Goal: Ask a question: Seek information or help from site administrators or community

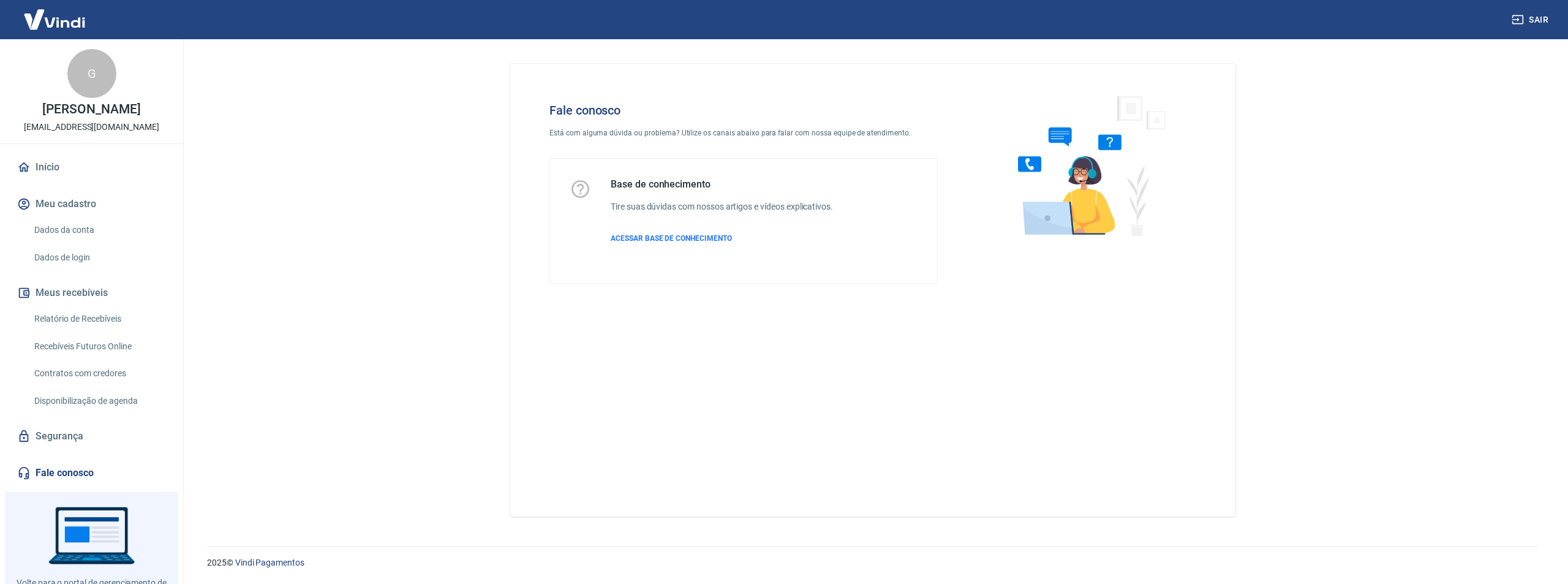
click at [53, 486] on link "Fale conosco" at bounding box center [92, 473] width 154 height 27
click at [1537, 547] on icon "Abrir janela de mensagens" at bounding box center [1537, 553] width 22 height 22
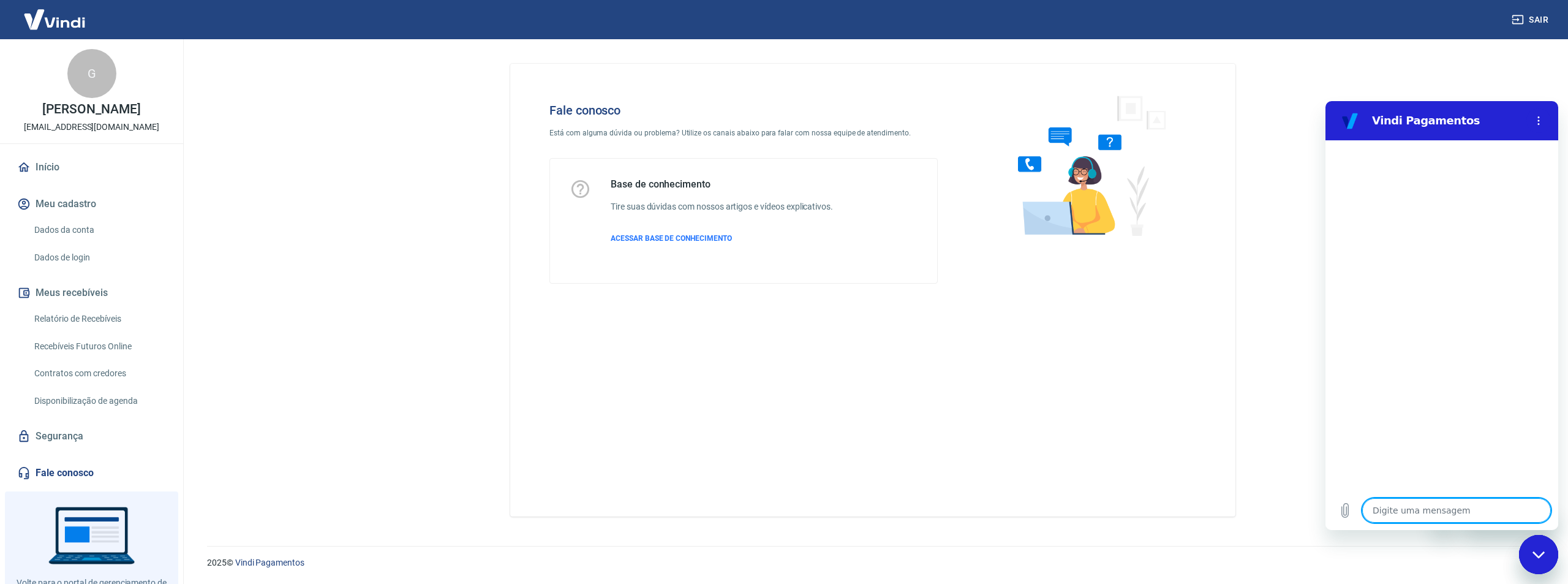
click at [1395, 510] on textarea at bounding box center [1456, 510] width 188 height 25
type textarea "F"
type textarea "x"
type textarea "Fa"
type textarea "x"
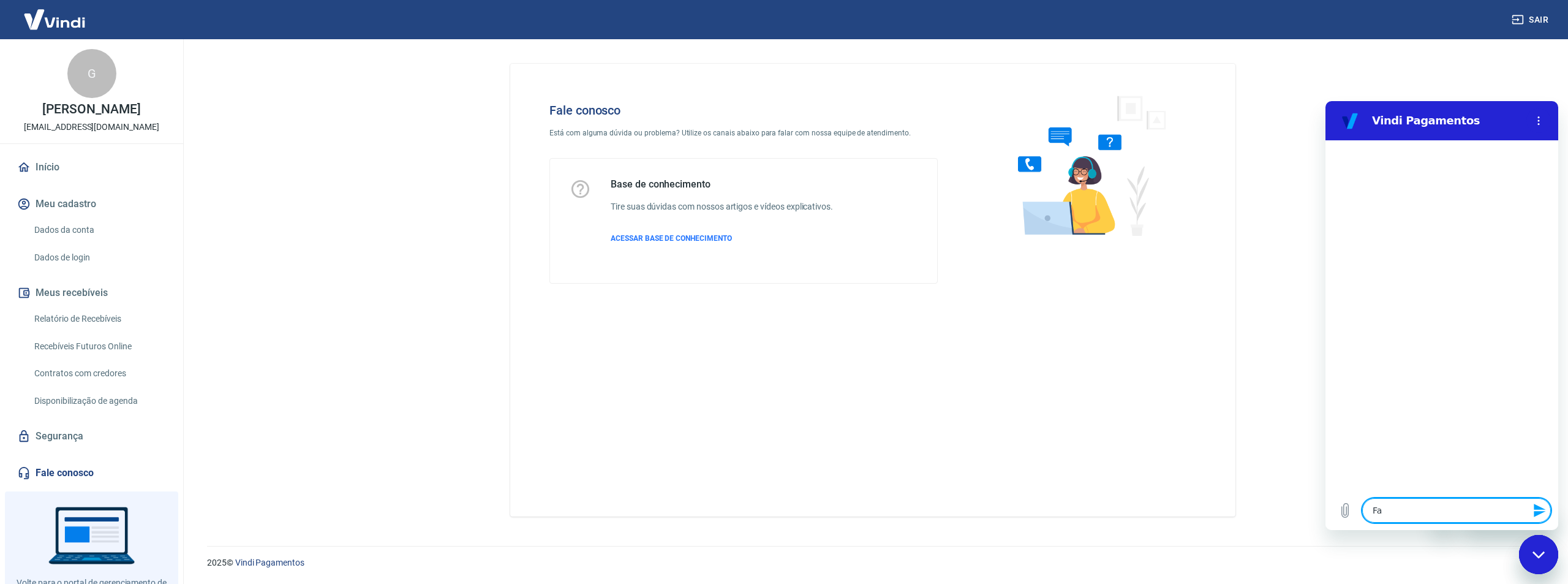
type textarea "Fal"
type textarea "x"
type textarea "Fala"
type textarea "x"
type textarea "Falar"
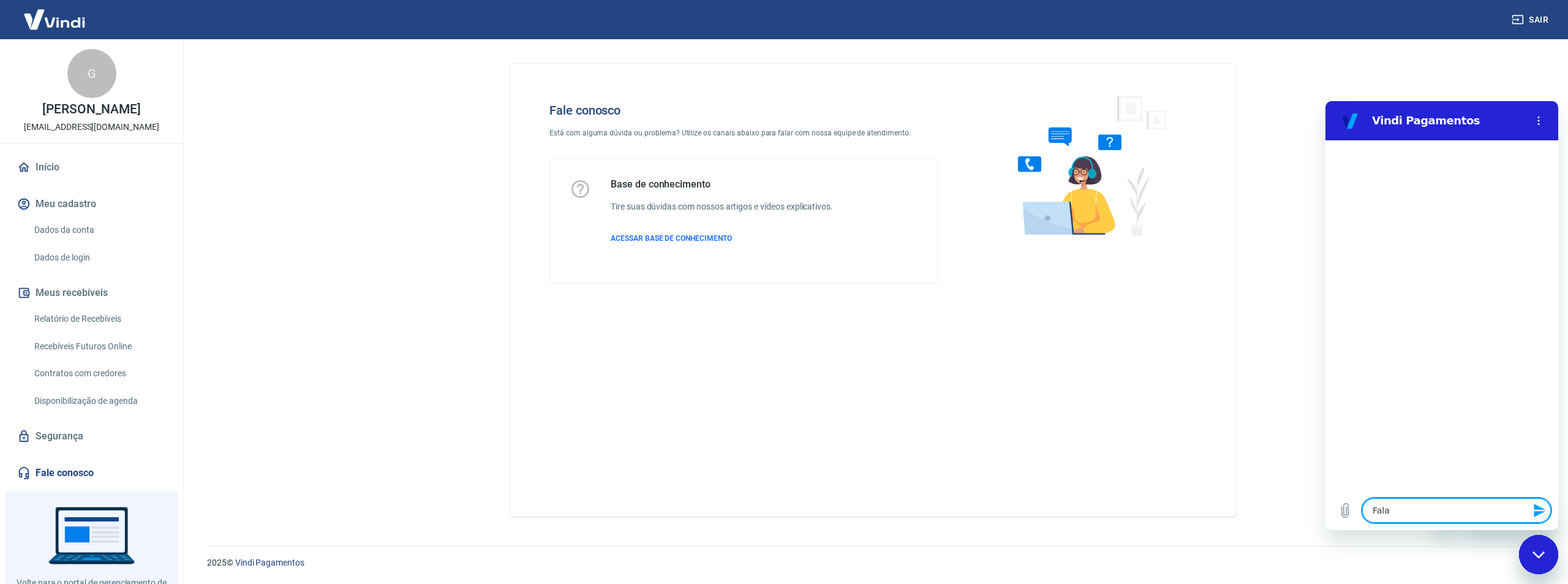
type textarea "x"
type textarea "Falar"
type textarea "x"
type textarea "Falar c"
type textarea "x"
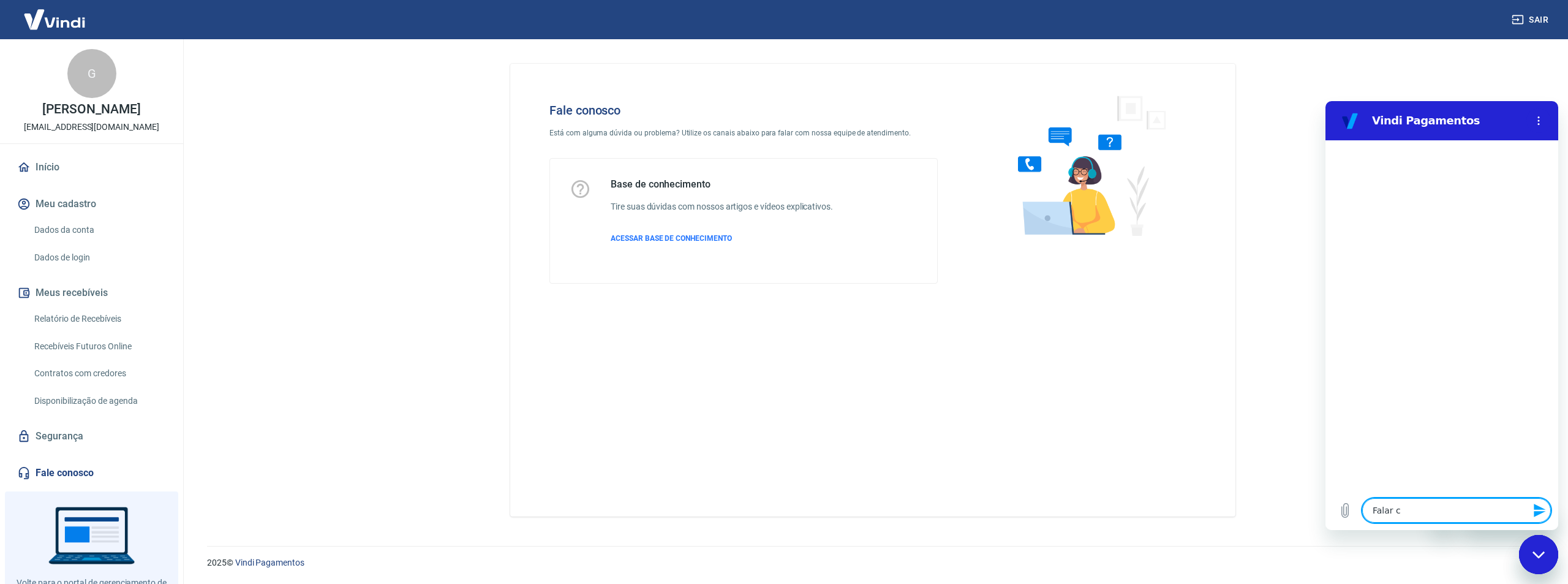
type textarea "Falar co"
type textarea "x"
type textarea "Falar com"
type textarea "x"
type textarea "Falar com"
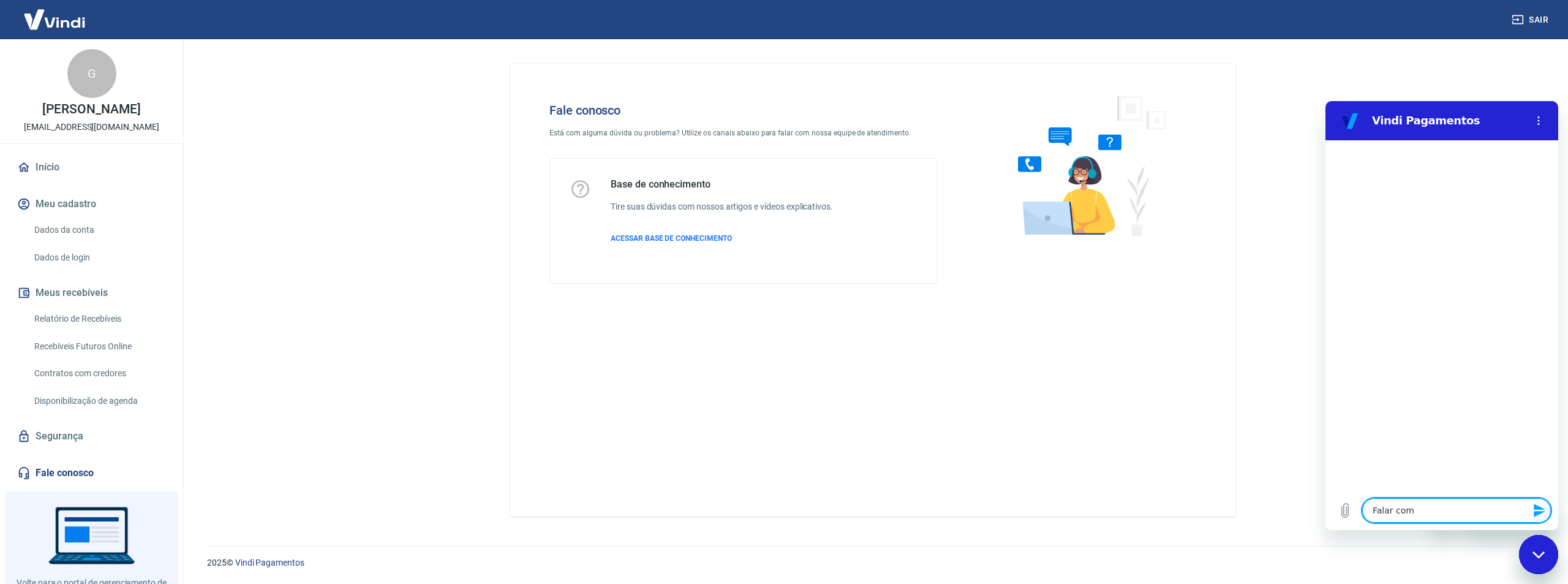
type textarea "x"
type textarea "Falar com a"
type textarea "x"
type textarea "Falar com a"
type textarea "x"
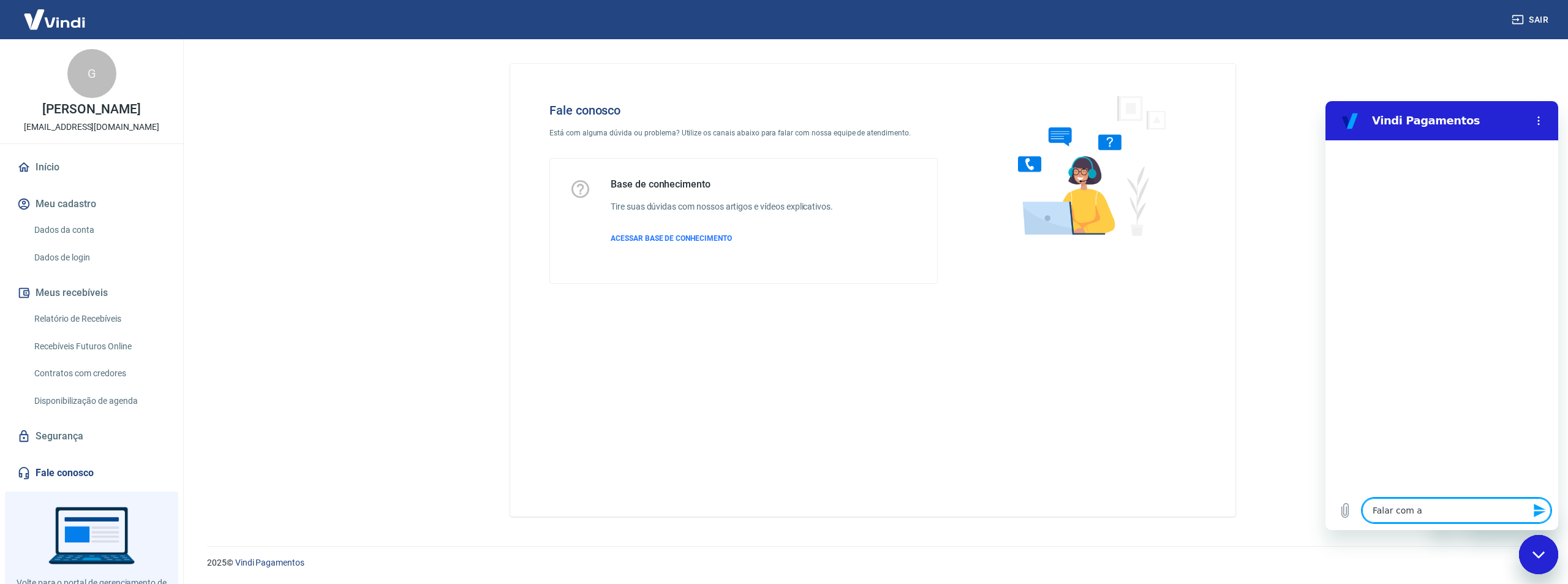
type textarea "Falar com a"
type textarea "x"
type textarea "Falar com at"
type textarea "x"
type textarea "Falar com ate"
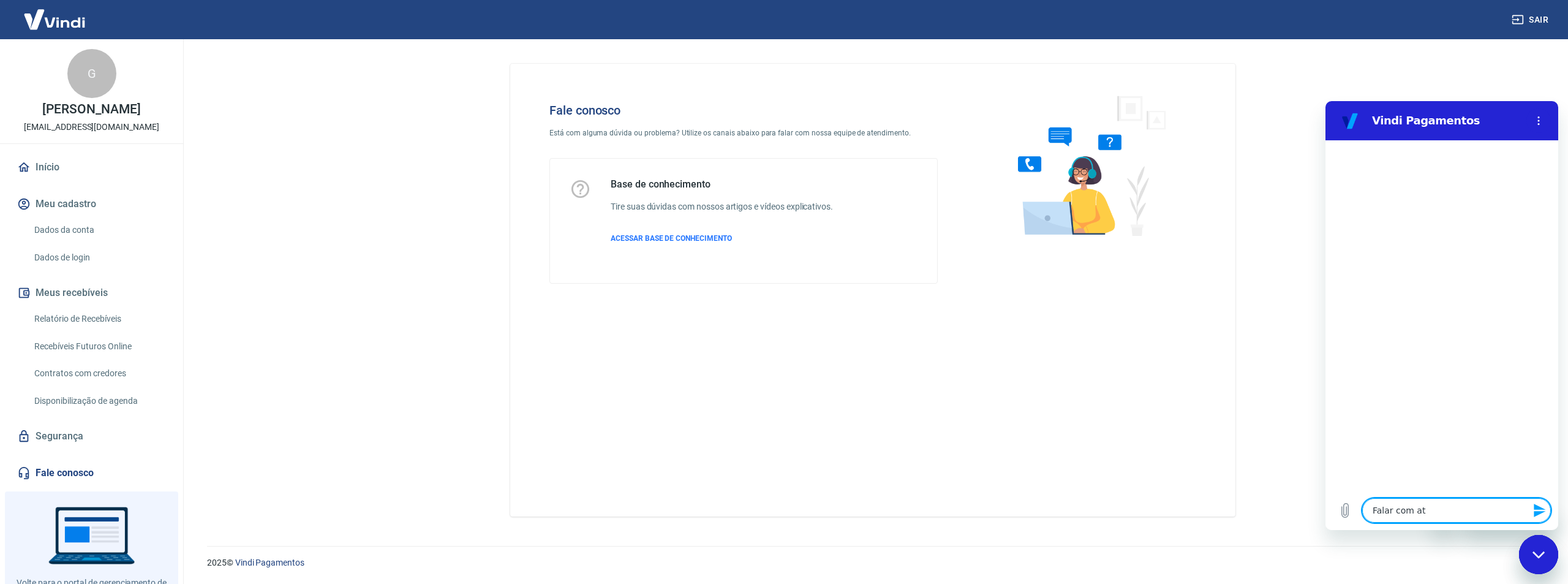
type textarea "x"
type textarea "Falar com [GEOGRAPHIC_DATA]"
type textarea "x"
type textarea "Falar com atend"
type textarea "x"
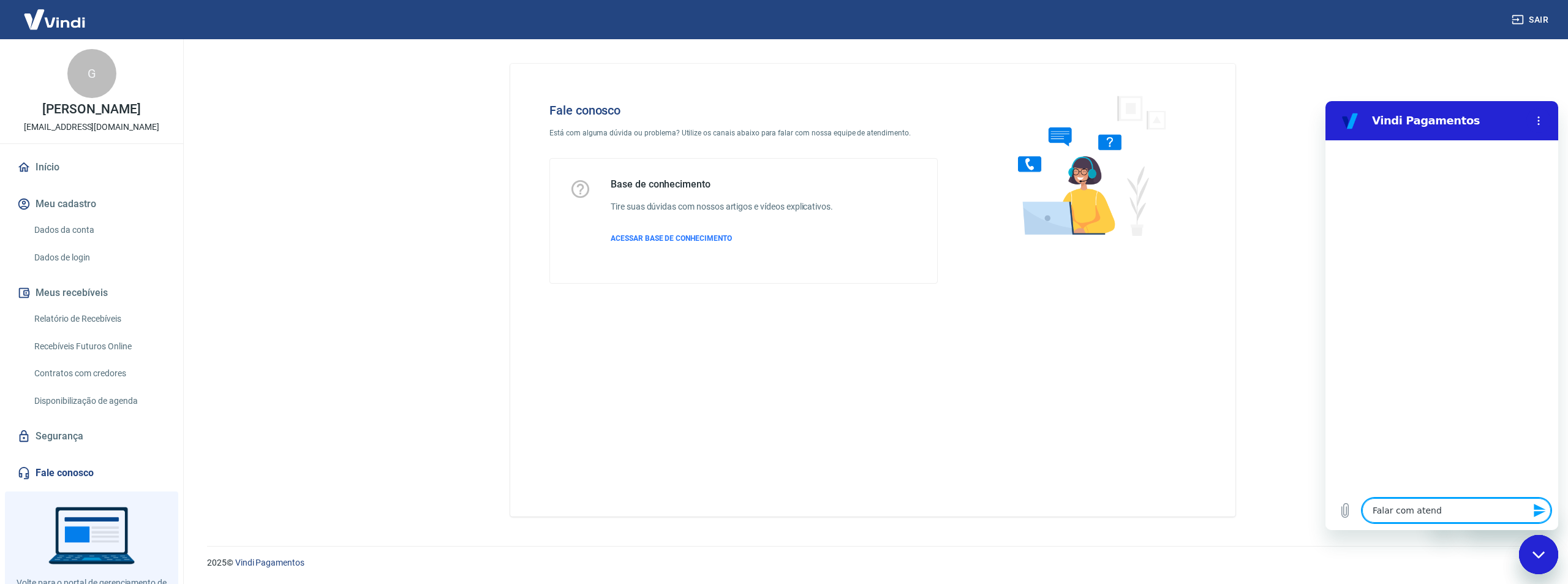
type textarea "Falar com atende"
type textarea "x"
type textarea "Falar com atenden"
type textarea "x"
type textarea "Falar com atendent"
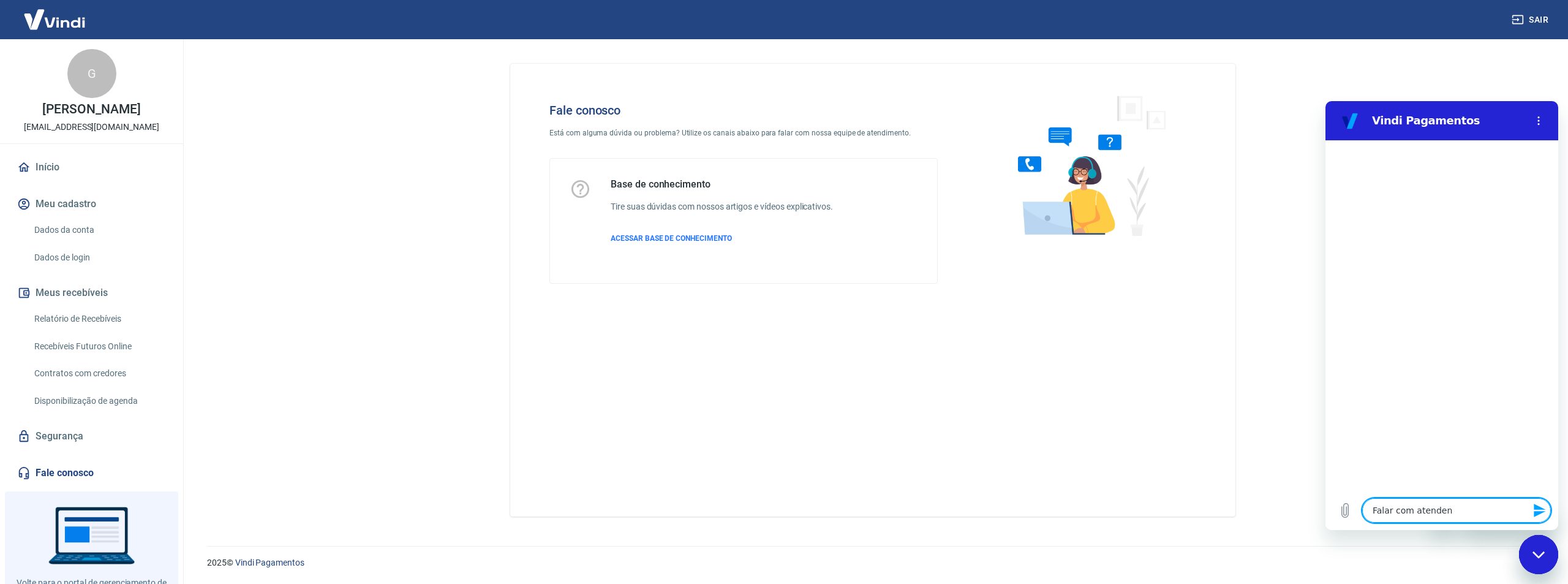
type textarea "x"
type textarea "Falar com atendente"
type textarea "x"
type textarea "G"
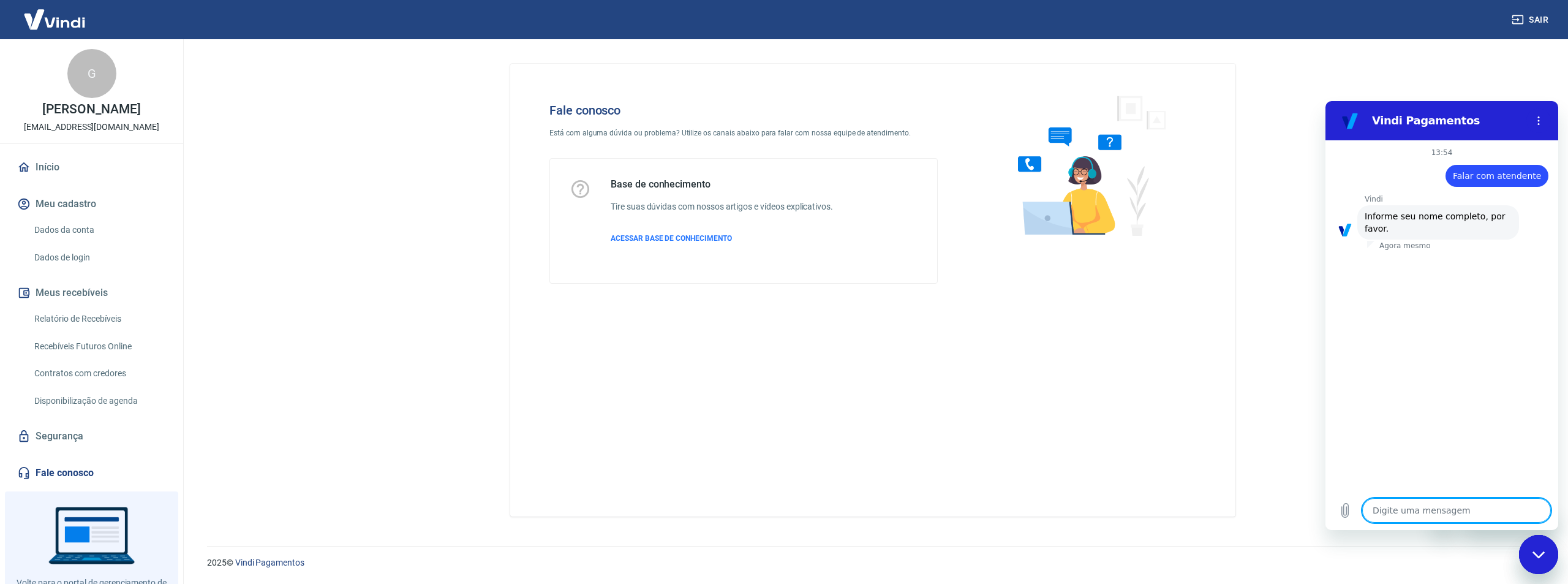
type textarea "x"
type textarea "Ga"
type textarea "x"
type textarea "Gab"
type textarea "x"
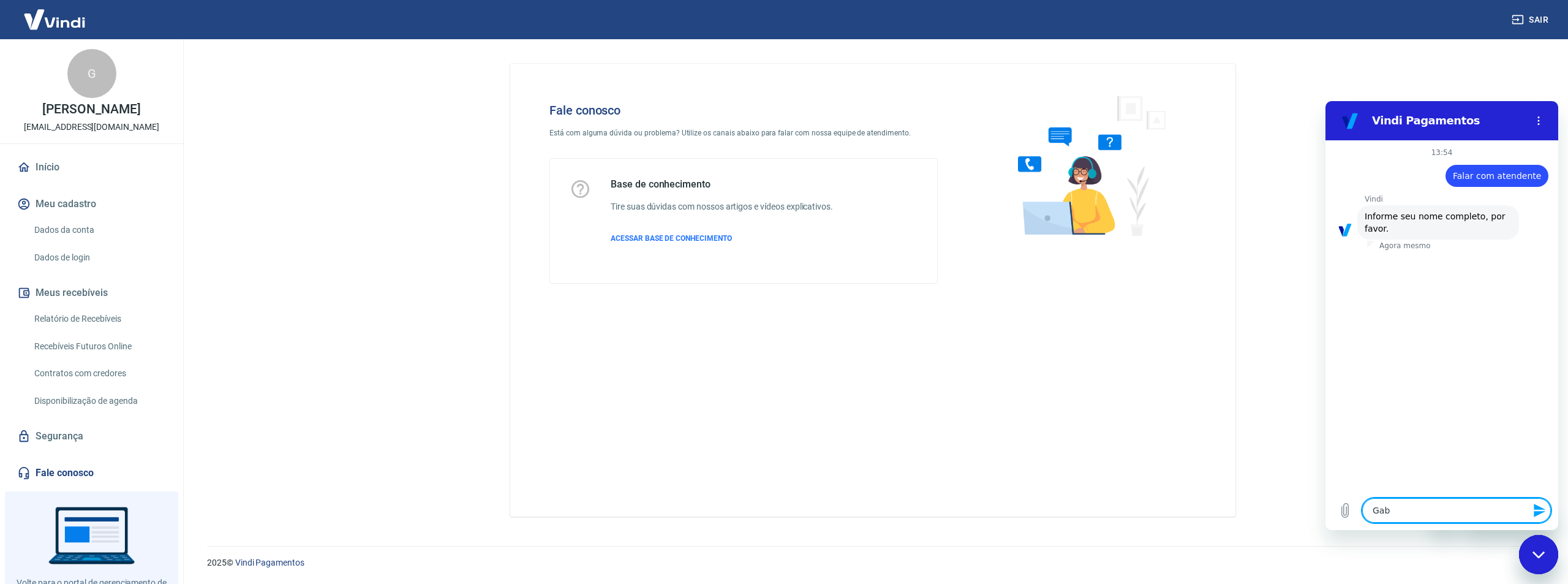
type textarea "Gabr"
type textarea "x"
type textarea "Gabri"
type textarea "x"
type textarea "Gabrie"
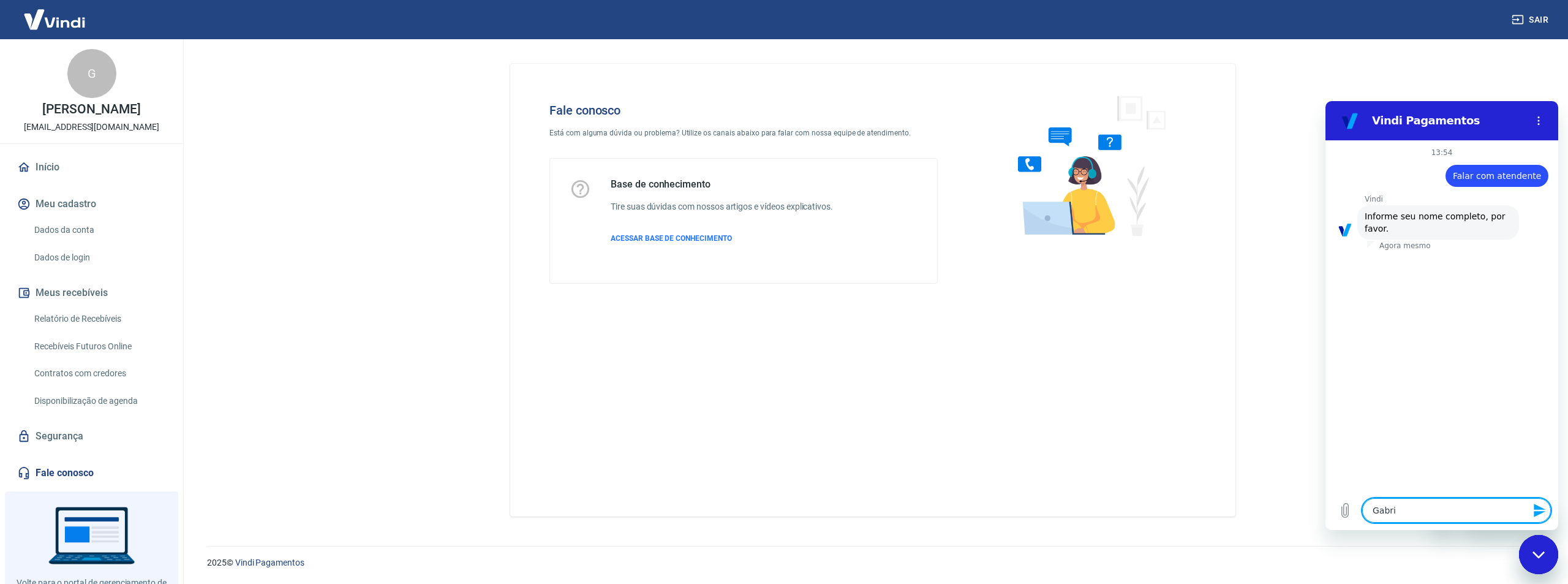
type textarea "x"
type textarea "[PERSON_NAME]"
type textarea "x"
click at [1393, 519] on textarea at bounding box center [1456, 510] width 188 height 25
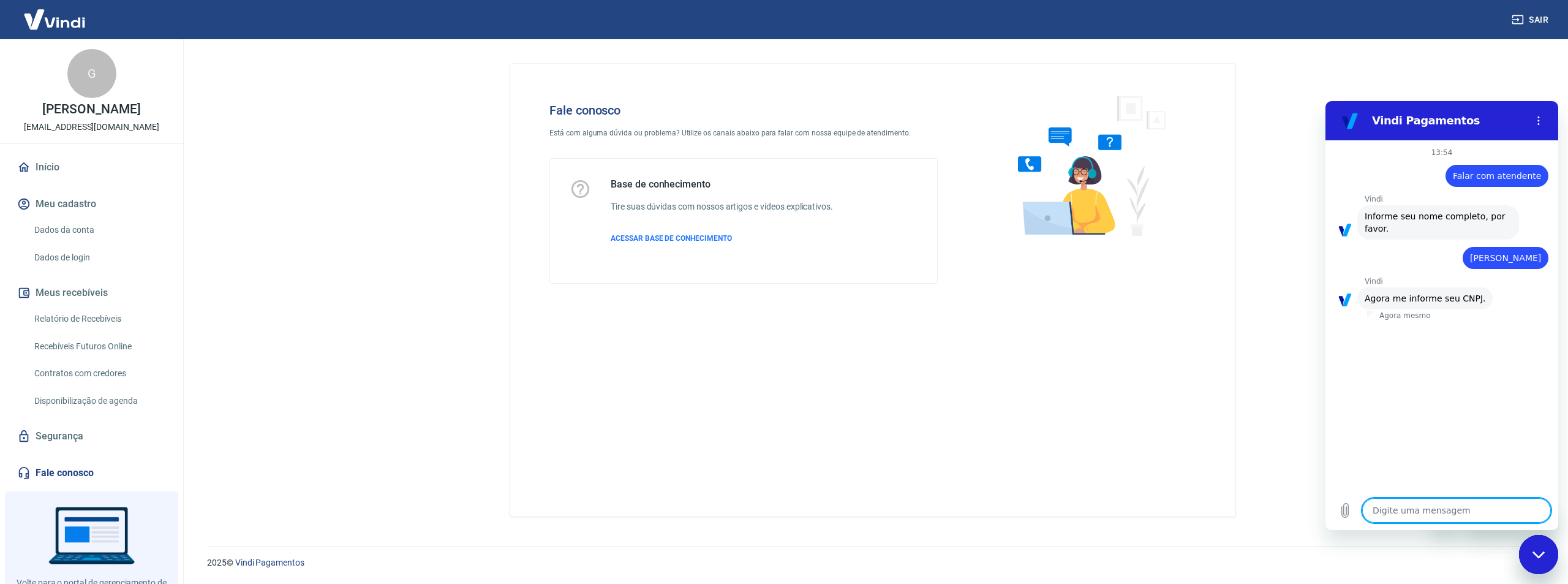
type textarea "1"
type textarea "x"
type textarea "12"
type textarea "x"
type textarea "129"
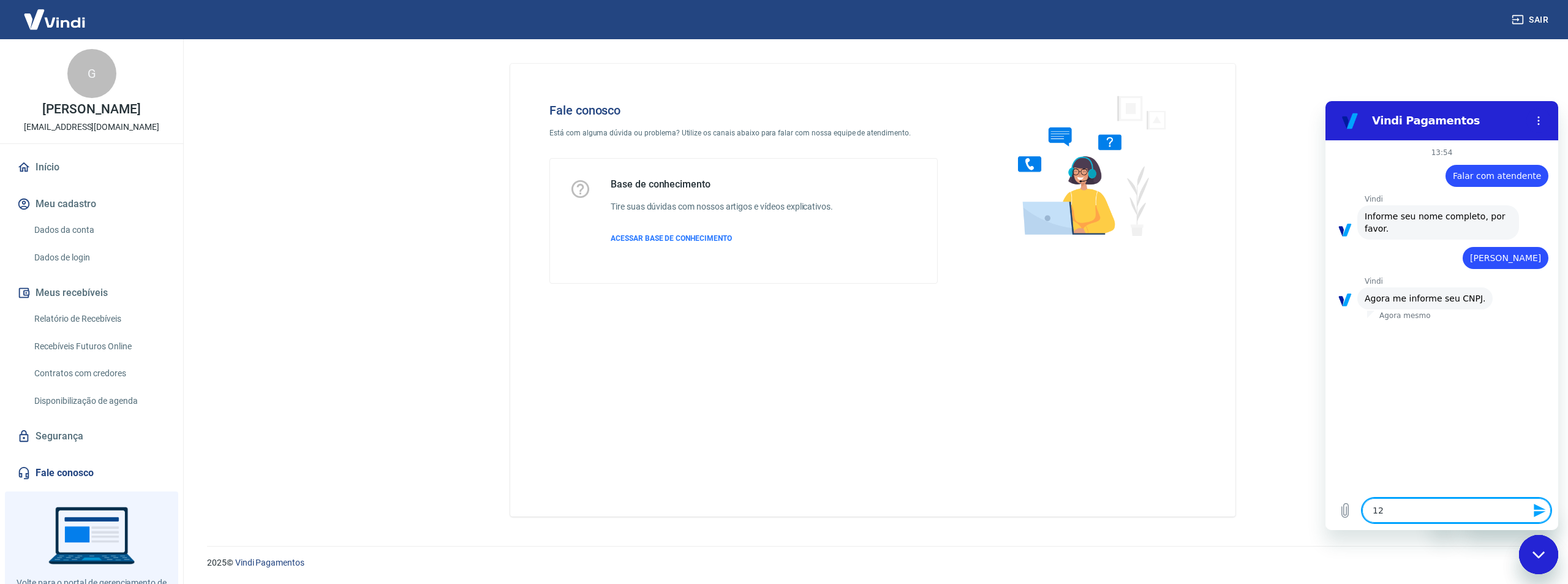
type textarea "x"
type textarea "1290"
type textarea "x"
type textarea "12908"
type textarea "x"
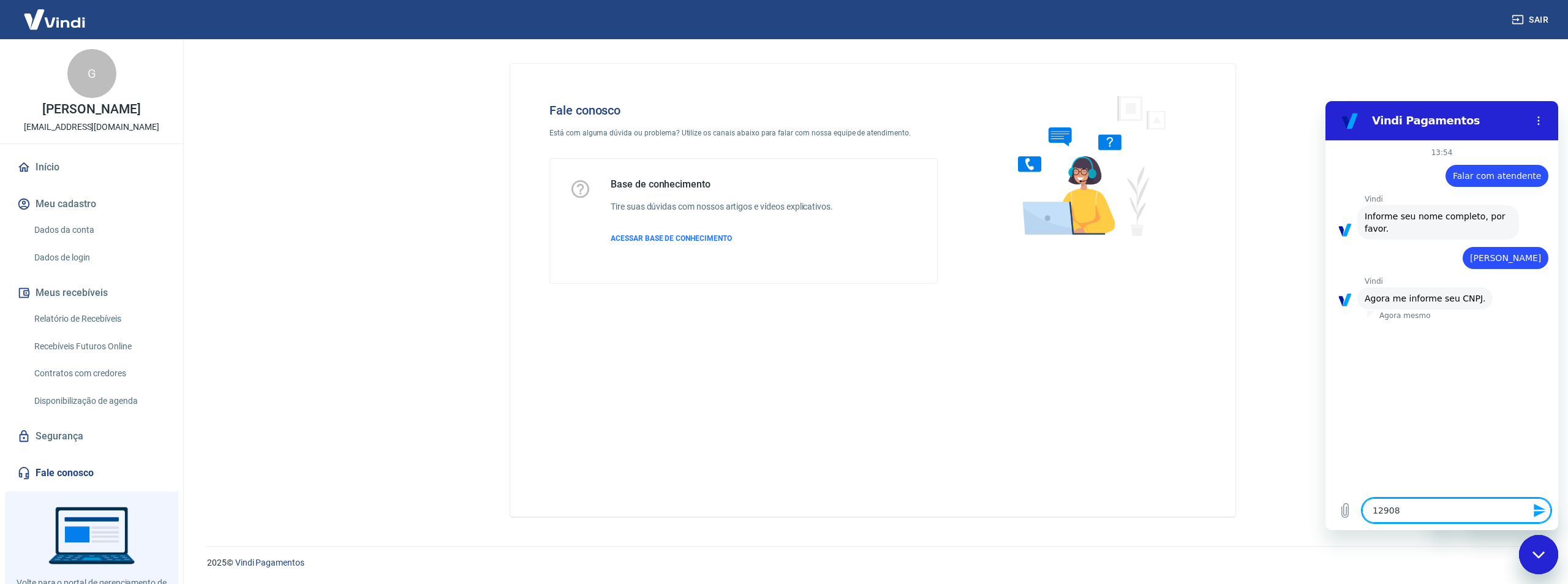
type textarea "129089"
type textarea "x"
type textarea "1290897"
type textarea "x"
type textarea "12908979"
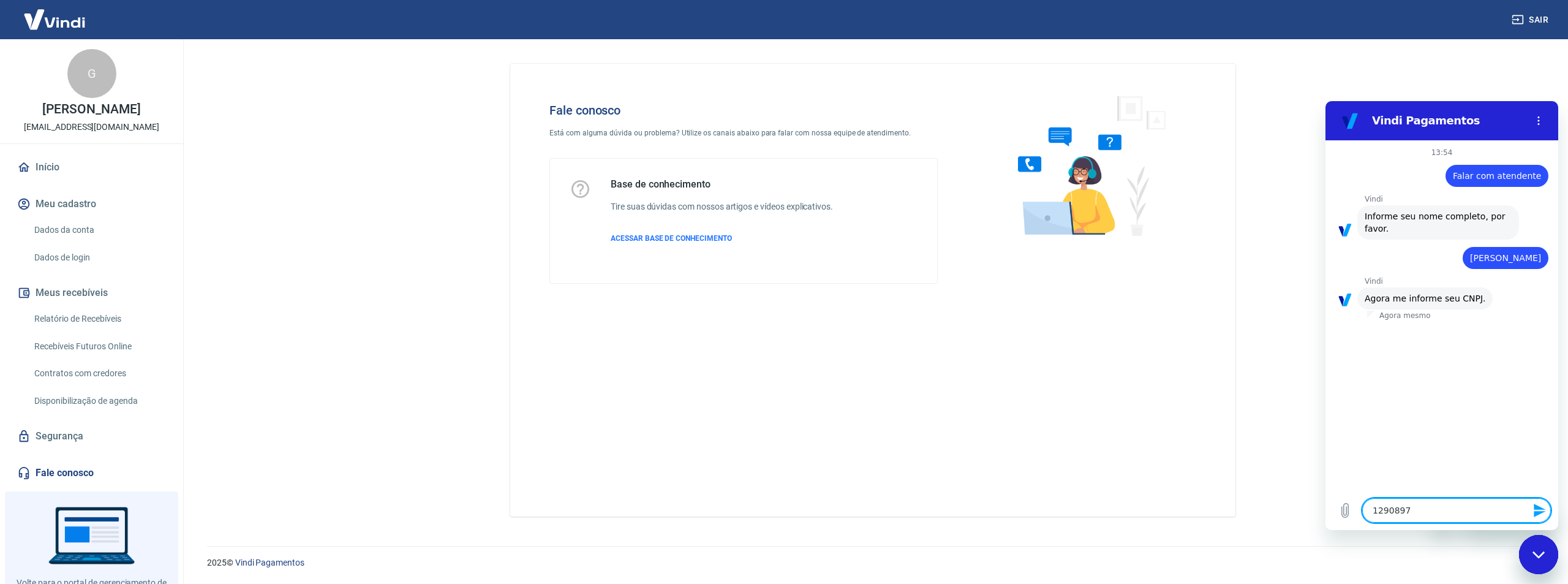
type textarea "x"
type textarea "129089790"
type textarea "x"
type textarea "1290897900"
type textarea "x"
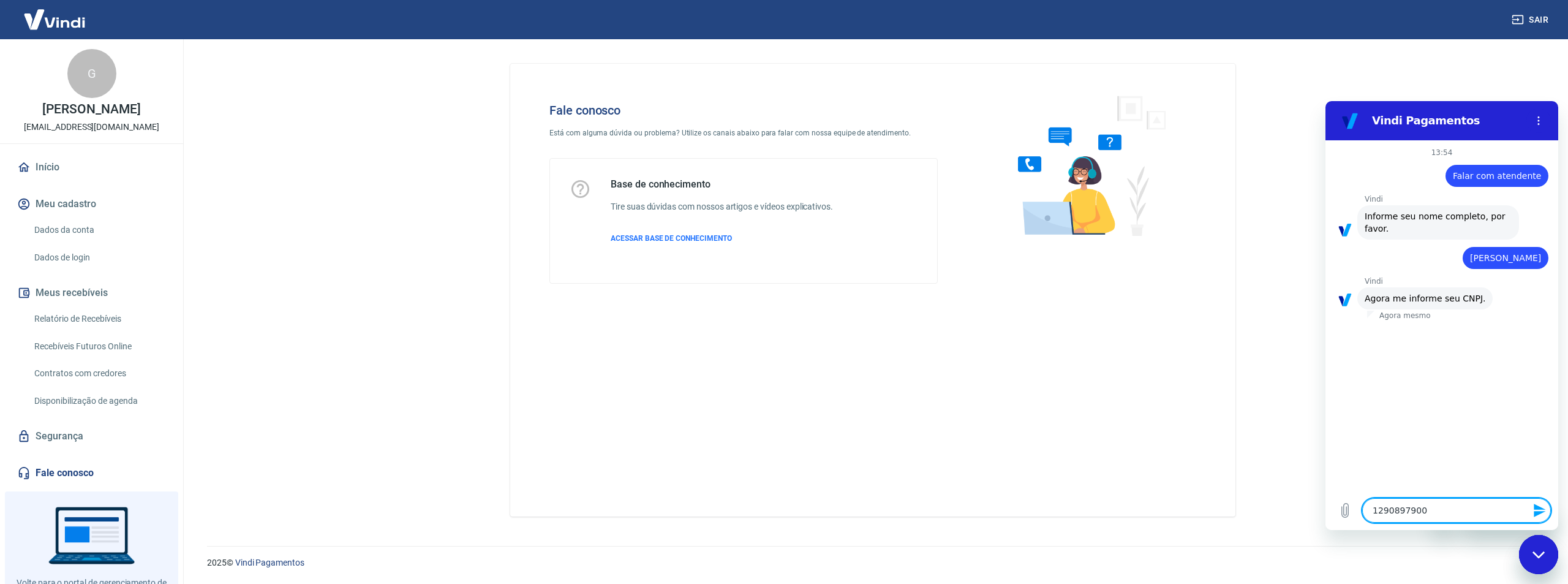
type textarea "12908979000"
type textarea "x"
type textarea "129089790001"
type textarea "x"
type textarea "1290897900018"
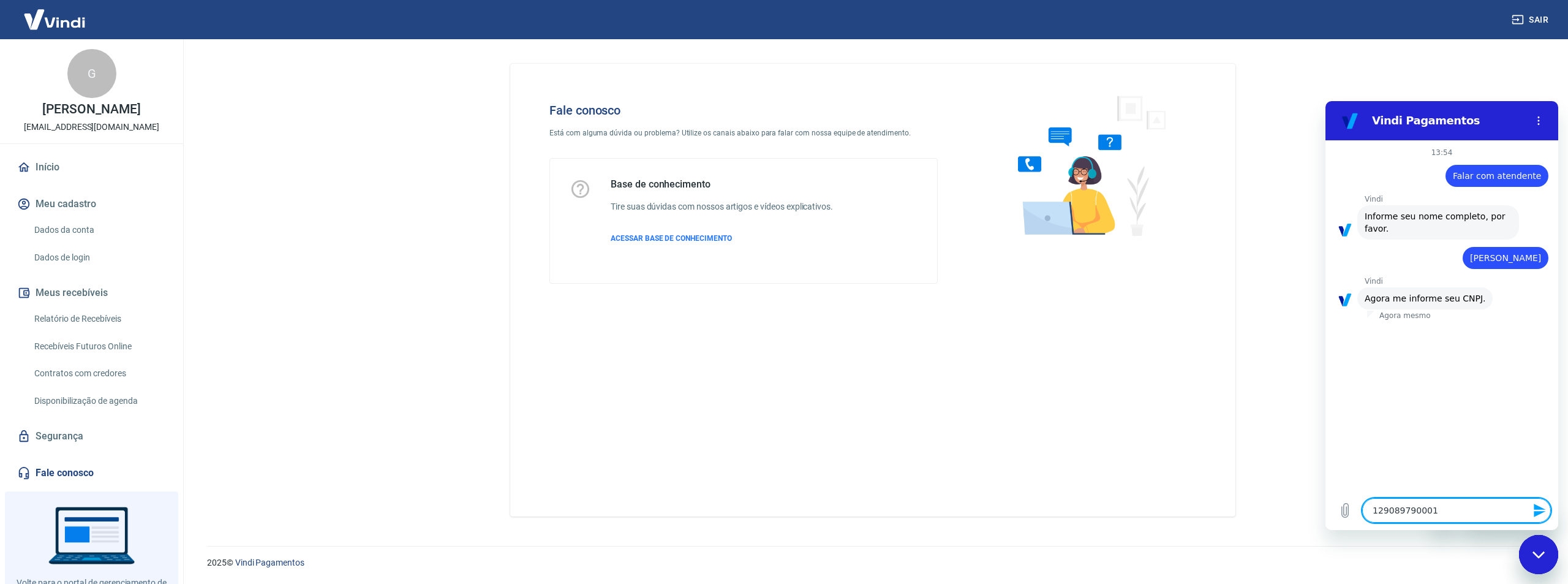
type textarea "x"
type textarea "12908979000180"
type textarea "x"
type textarea "g"
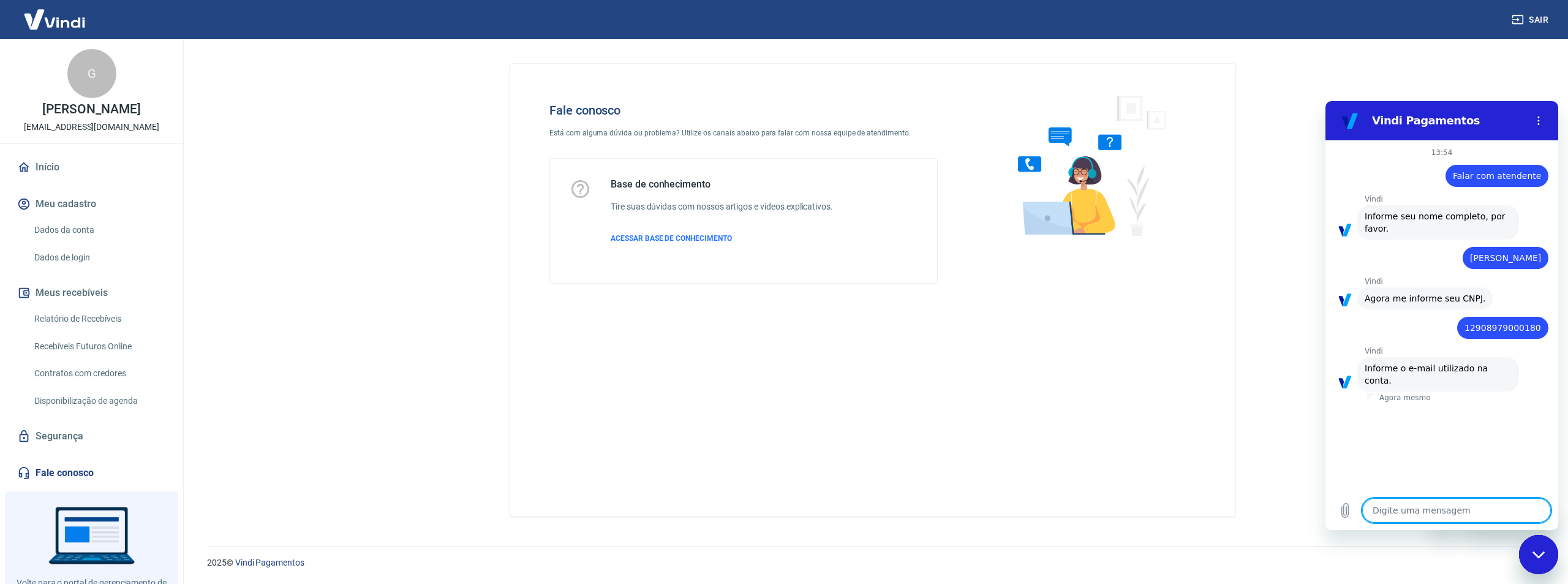
type textarea "x"
type textarea "ga"
type textarea "x"
type textarea "gab"
type textarea "x"
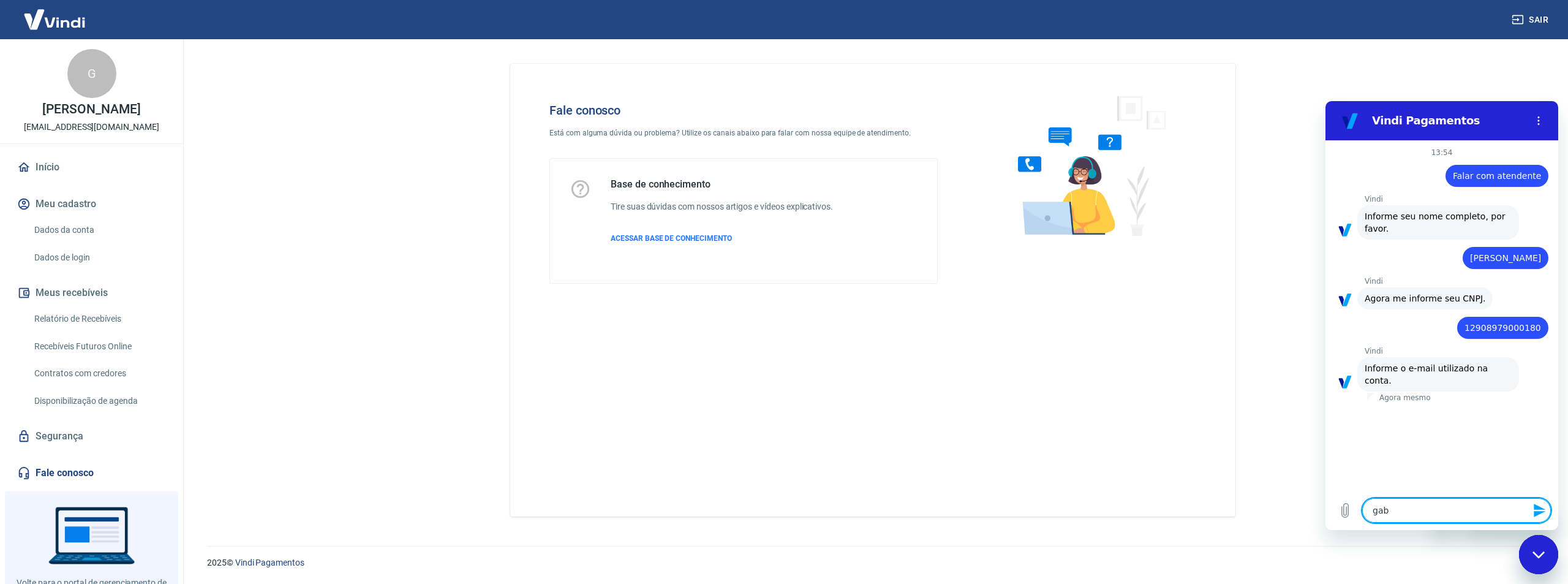
type textarea "gabr"
type textarea "x"
type textarea "gabri"
type textarea "x"
type textarea "gabrie"
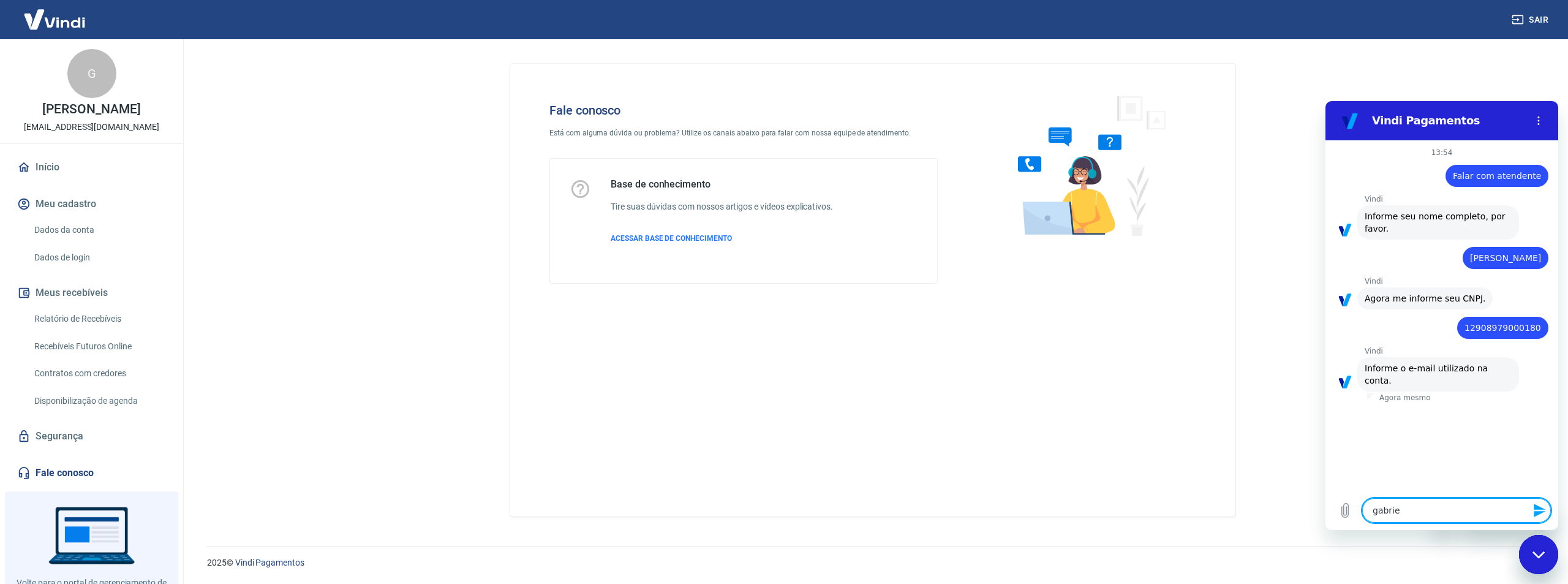
type textarea "x"
type textarea "[PERSON_NAME]"
type textarea "x"
type textarea "[PERSON_NAME]."
type textarea "x"
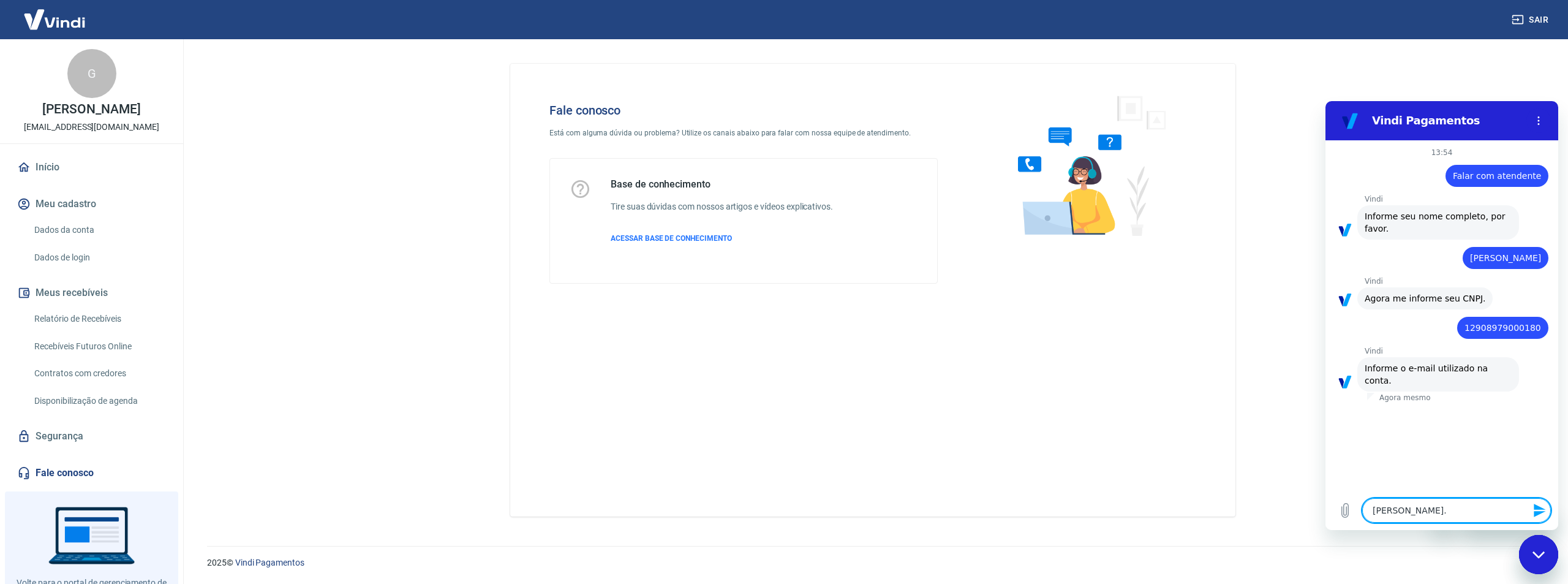
type textarea "[PERSON_NAME].p"
type textarea "x"
type textarea "[DOMAIN_NAME]"
type textarea "x"
type textarea "[PERSON_NAME].ped"
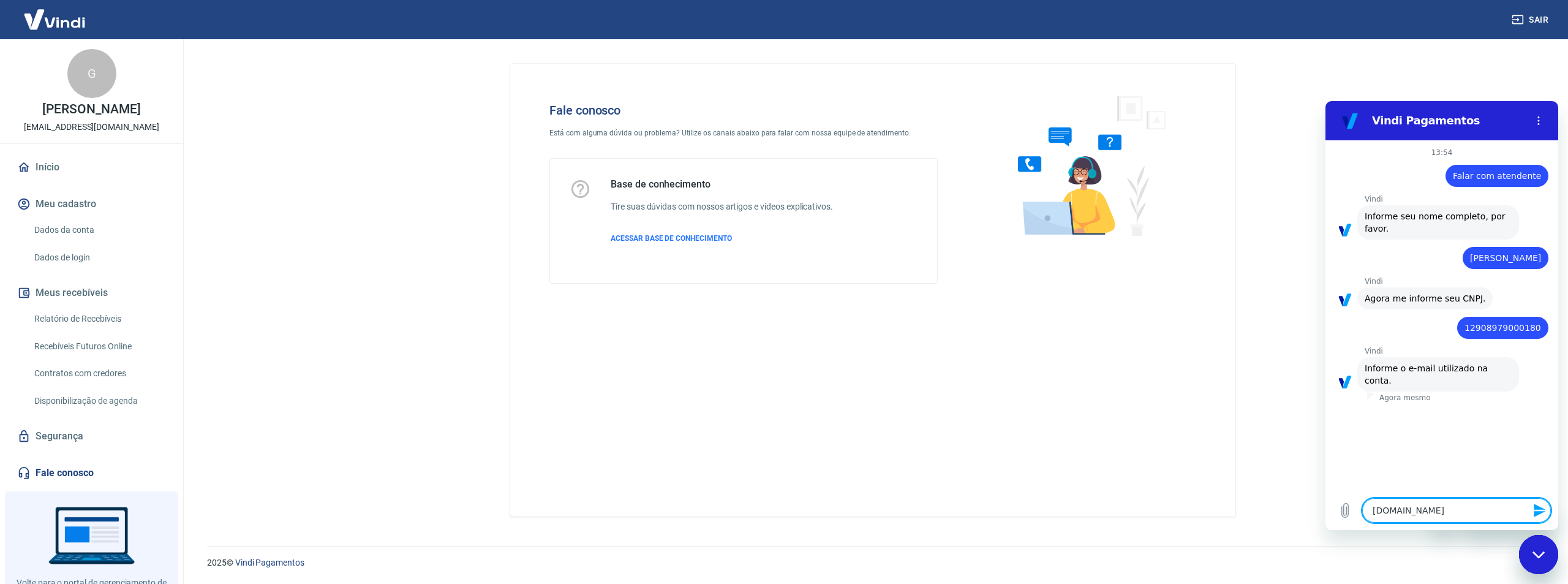
type textarea "x"
type textarea "[PERSON_NAME].pedr"
type textarea "x"
type textarea "[PERSON_NAME].[PERSON_NAME]"
type textarea "x"
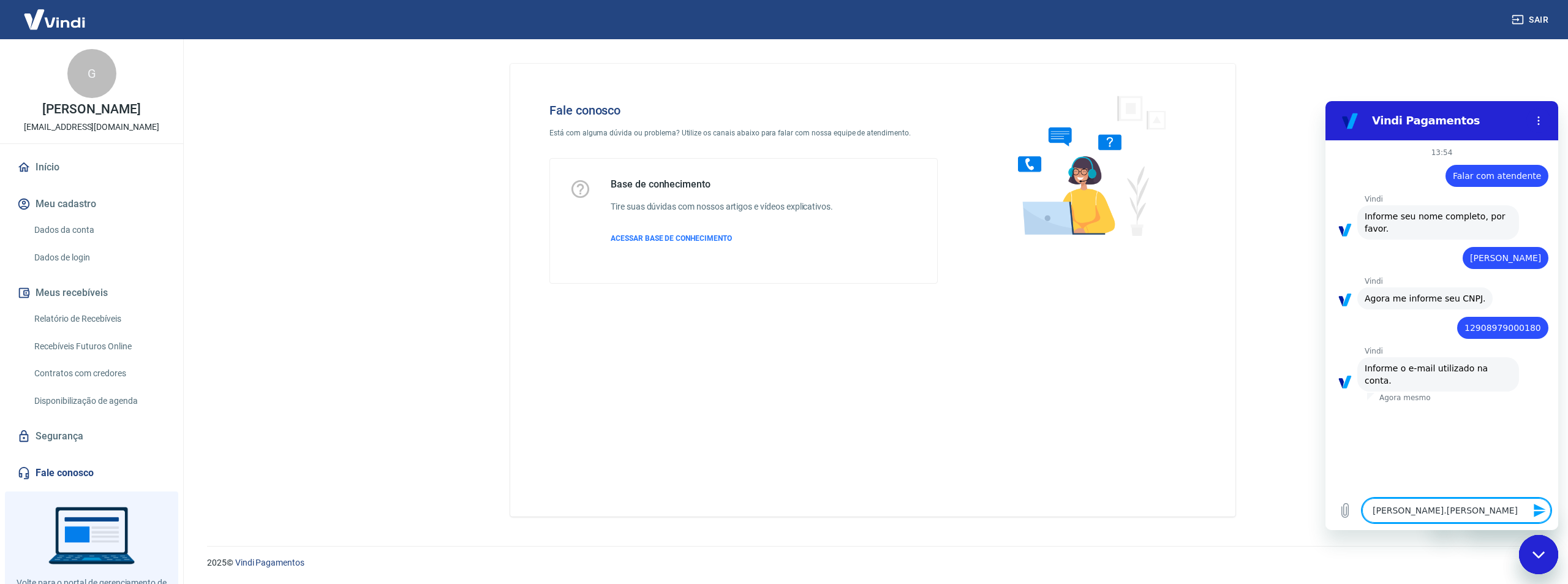
type textarea "[PERSON_NAME].pedro4"
type textarea "x"
type textarea "[PERSON_NAME].pedro48"
type textarea "x"
type textarea "[PERSON_NAME].pedro480"
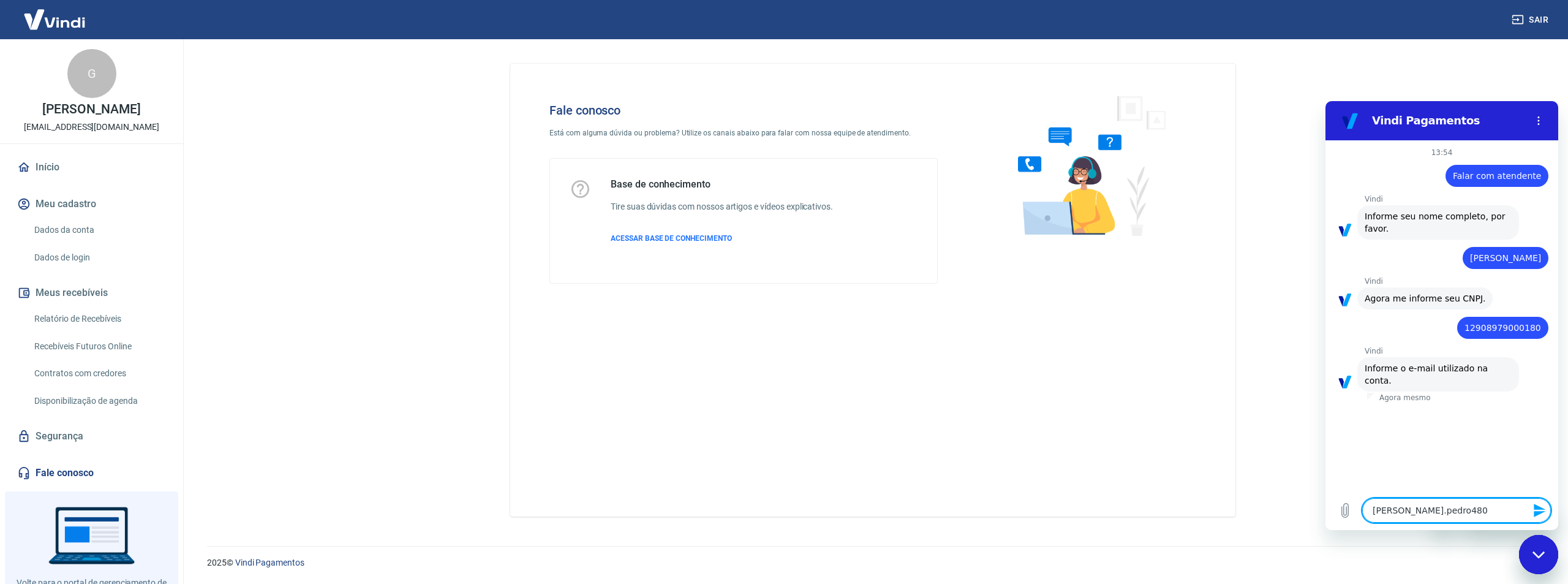
type textarea "x"
type textarea "[PERSON_NAME].pedro480@"
type textarea "x"
type textarea "gabriel.pedro480@g"
type textarea "x"
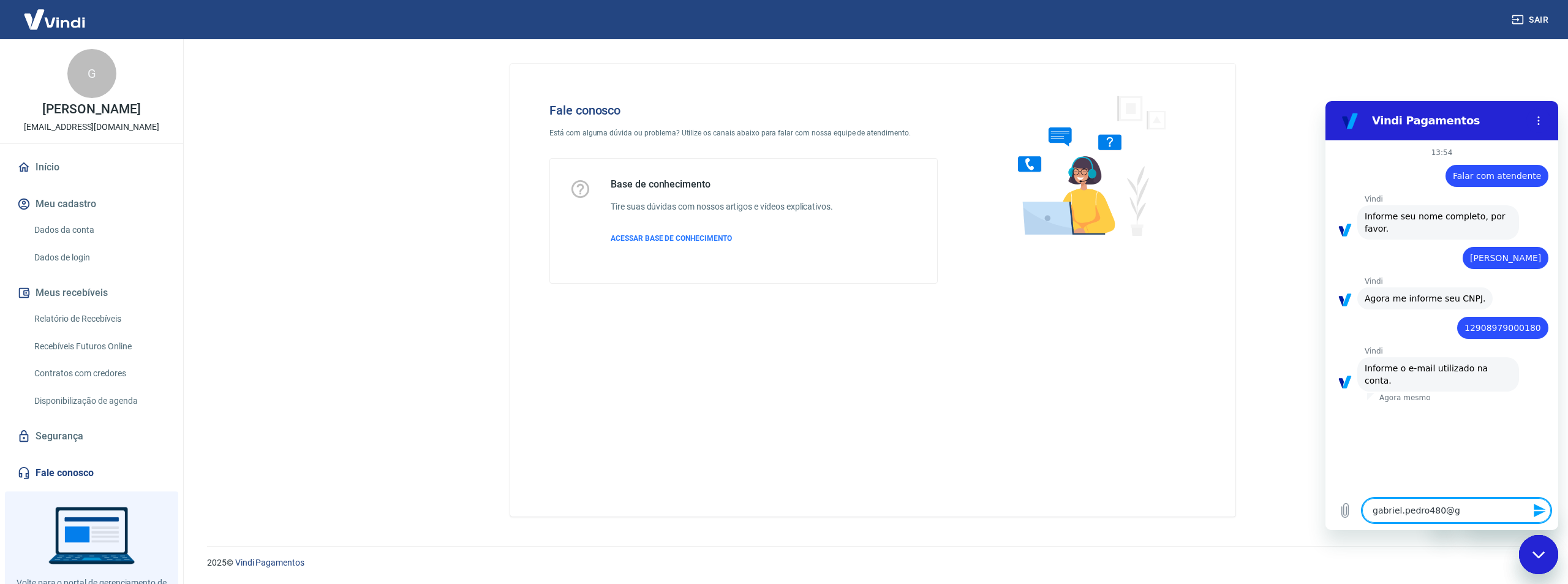
type textarea "gabriel.pedro480@gm"
type textarea "x"
type textarea "gabriel.pedro480@gma"
type textarea "x"
type textarea "gabriel.pedro480@gmai"
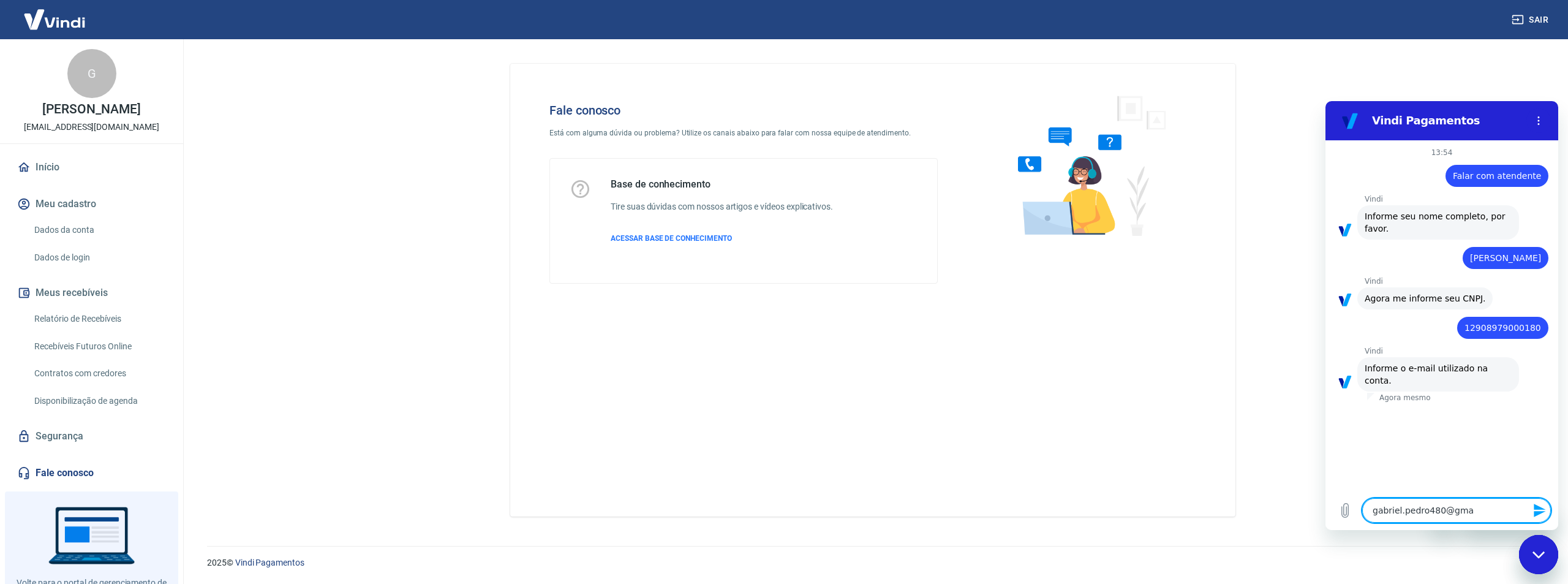
type textarea "x"
type textarea "[EMAIL_ADDRESS]"
type textarea "x"
type textarea "[EMAIL_ADDRESS]."
type textarea "x"
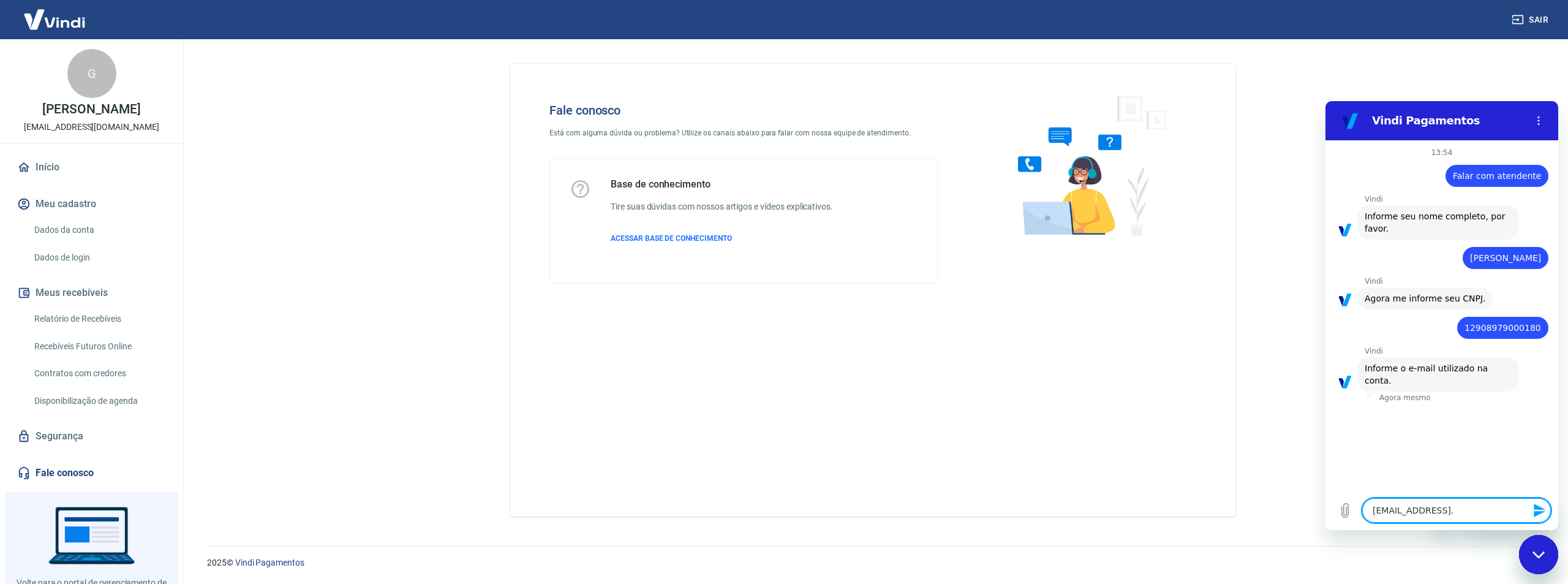
type textarea "gabriel.pedro480@gmail.c"
type textarea "x"
type textarea "[EMAIL_ADDRESS][DOMAIN_NAME]"
type textarea "x"
type textarea "[EMAIL_ADDRESS][DOMAIN_NAME]"
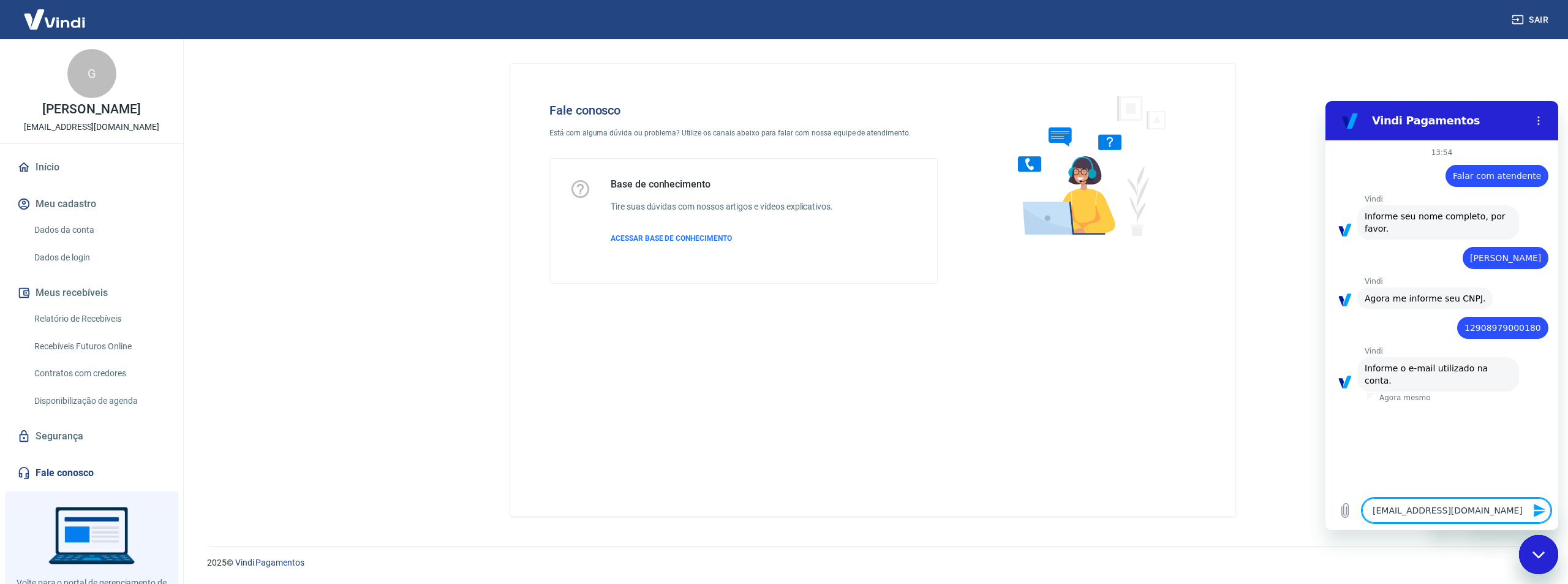
type textarea "x"
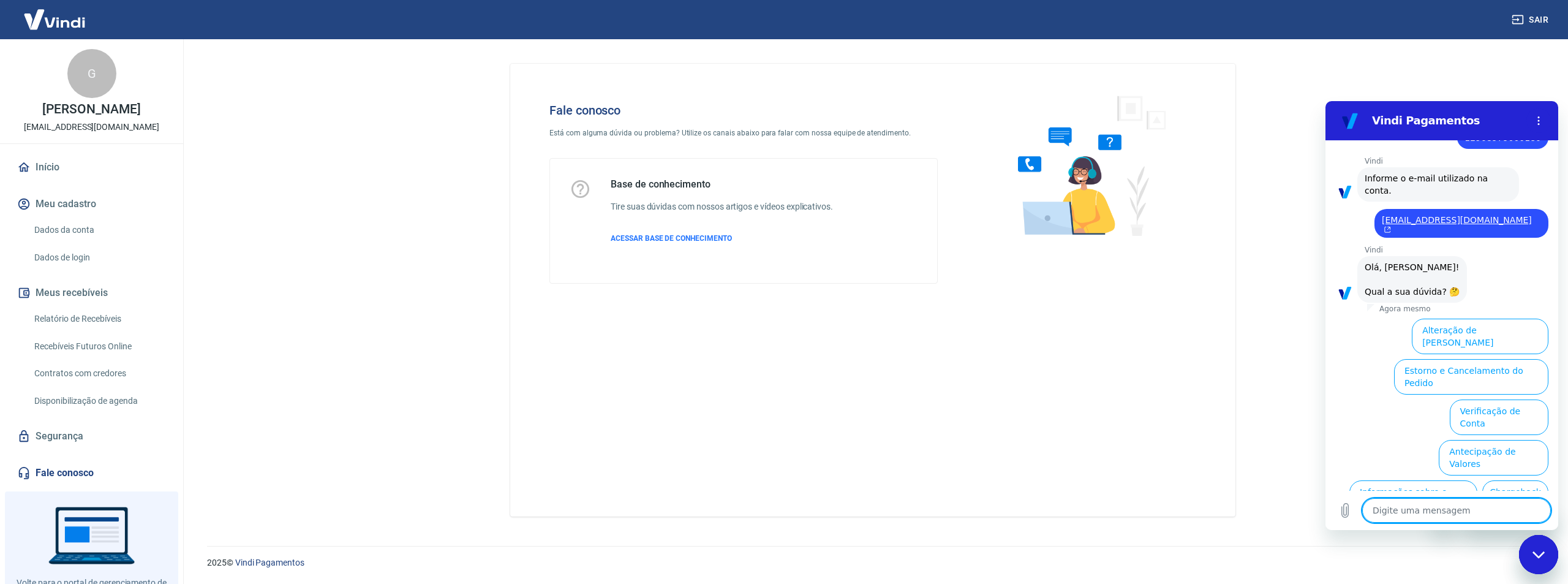
scroll to position [222, 0]
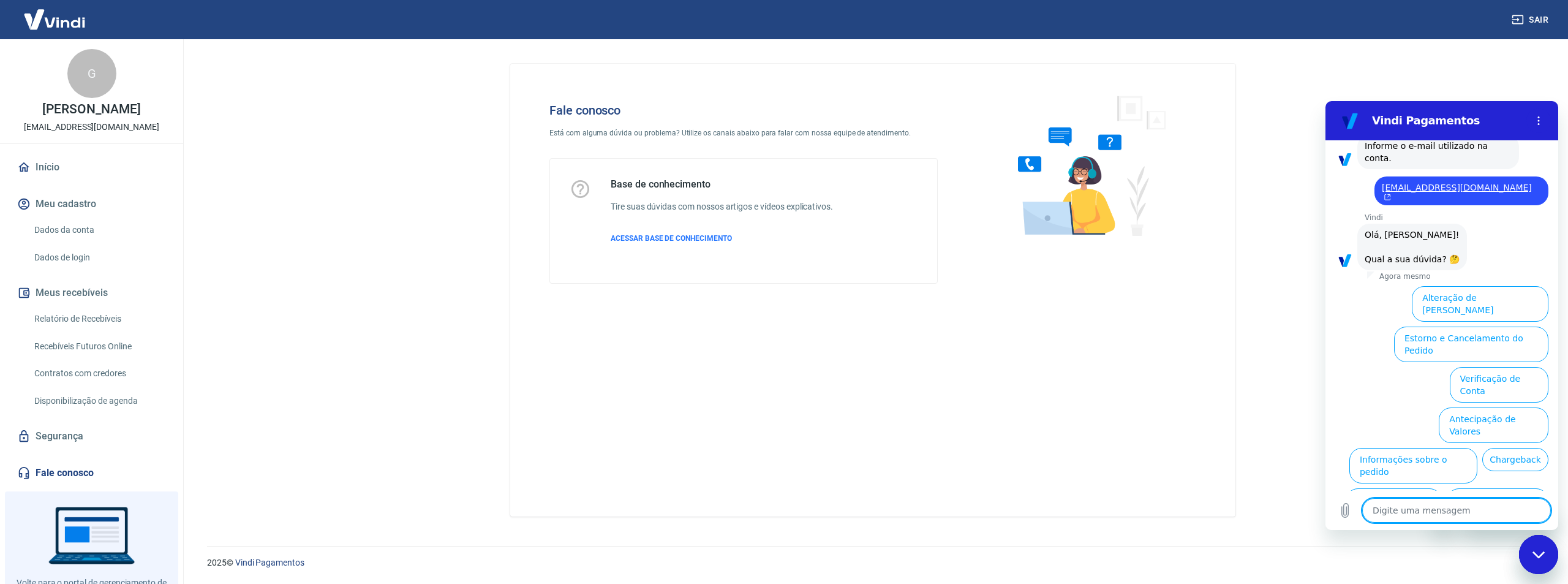
type textarea "f"
type textarea "x"
type textarea "fa"
type textarea "x"
type textarea "fal"
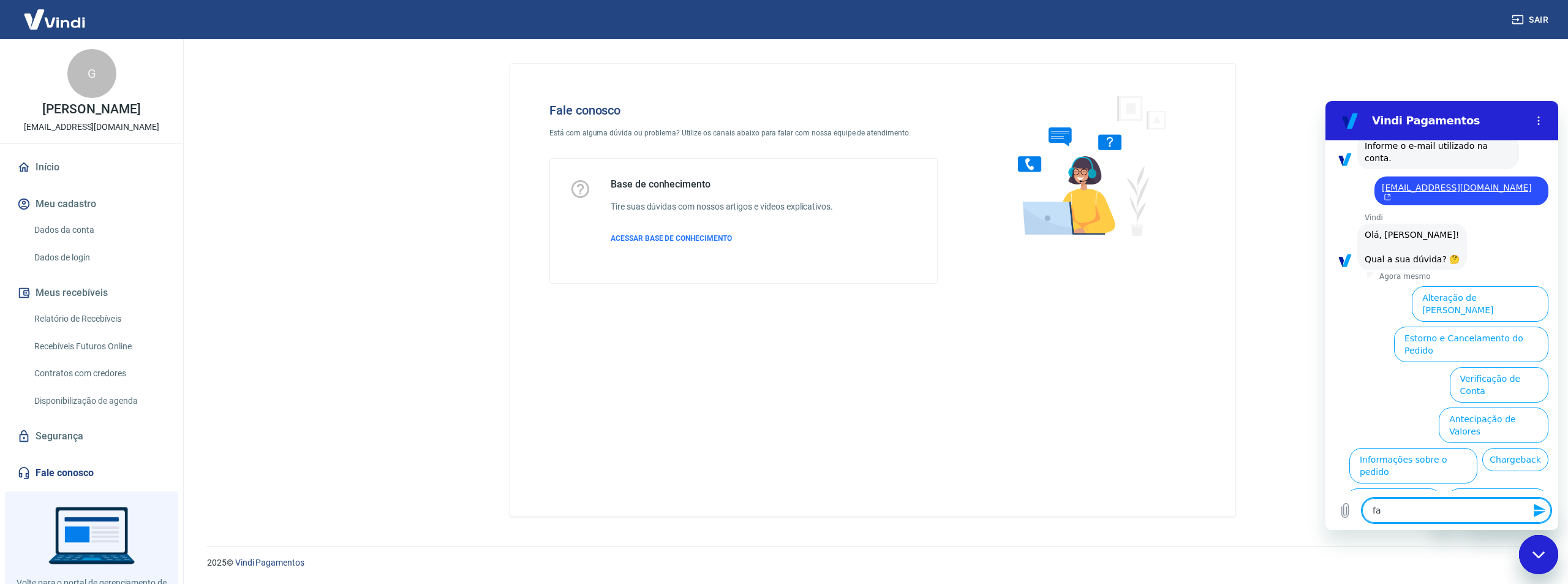
type textarea "x"
type textarea "fala"
type textarea "x"
type textarea "fala"
type textarea "x"
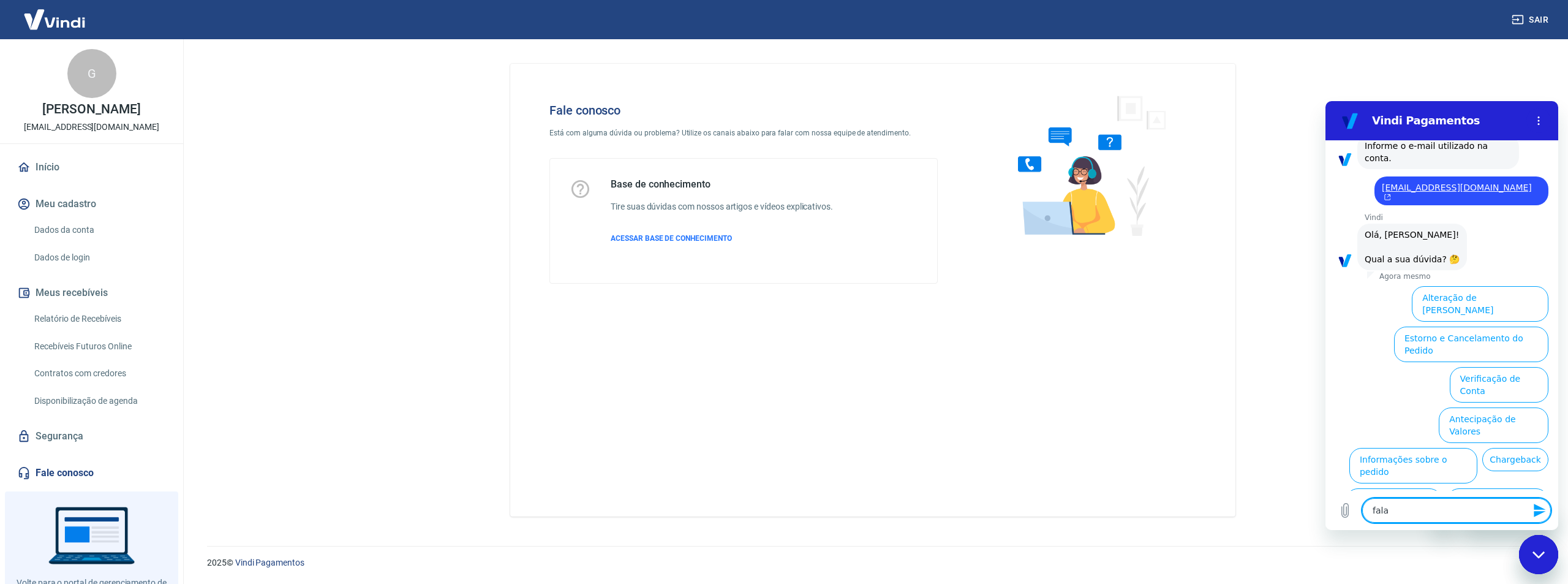
type textarea "fala c"
type textarea "x"
type textarea "fala"
type textarea "x"
type textarea "fala"
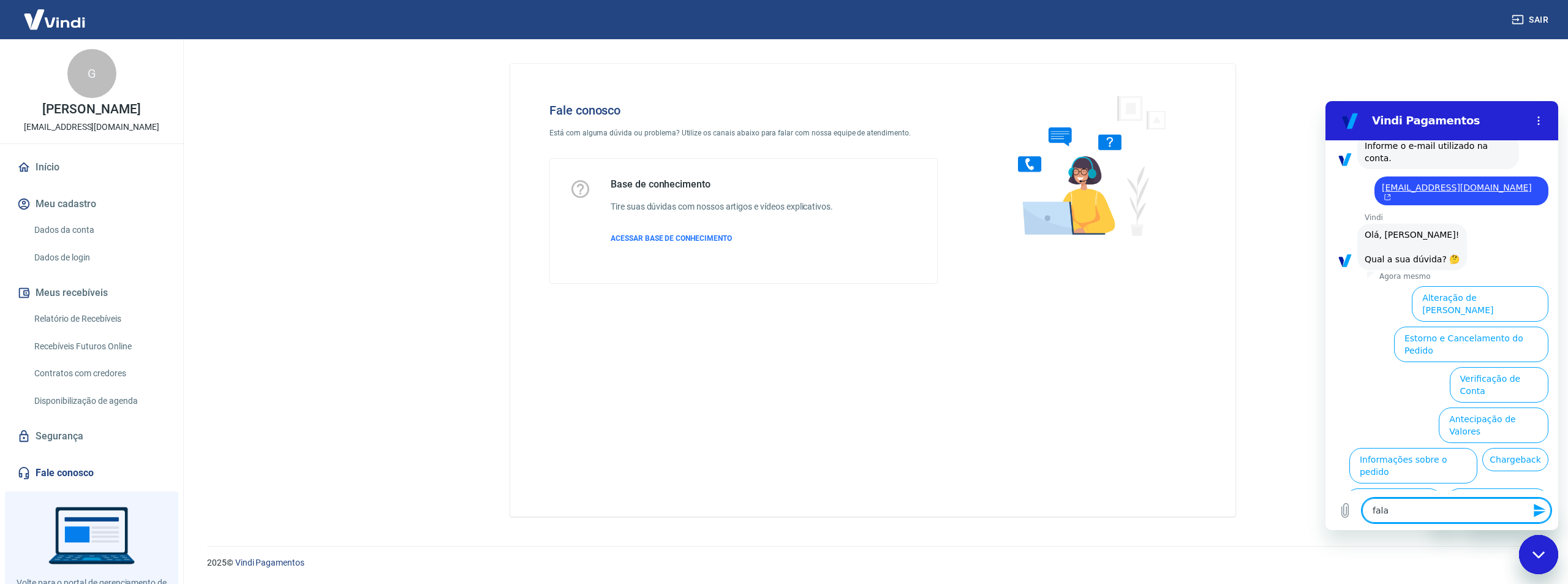
type textarea "x"
type textarea "falar"
type textarea "x"
type textarea "falar"
type textarea "x"
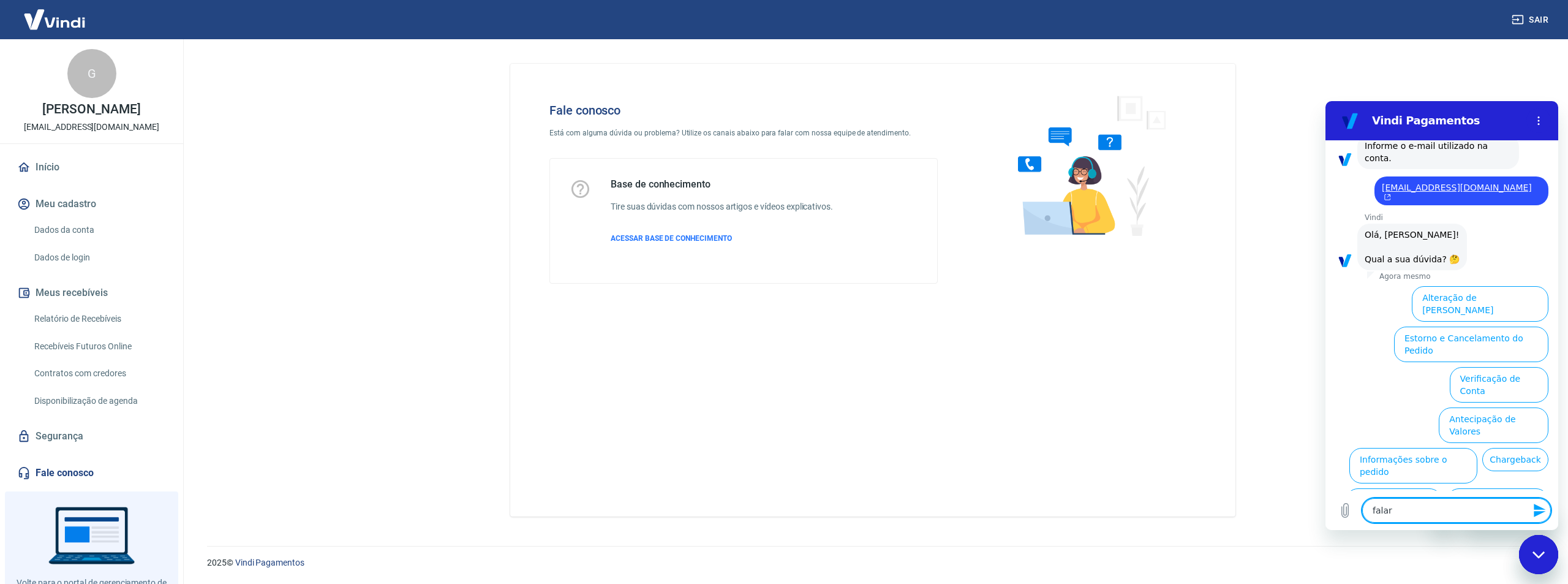
type textarea "falar c"
type textarea "x"
type textarea "falar co"
type textarea "x"
type textarea "falar com"
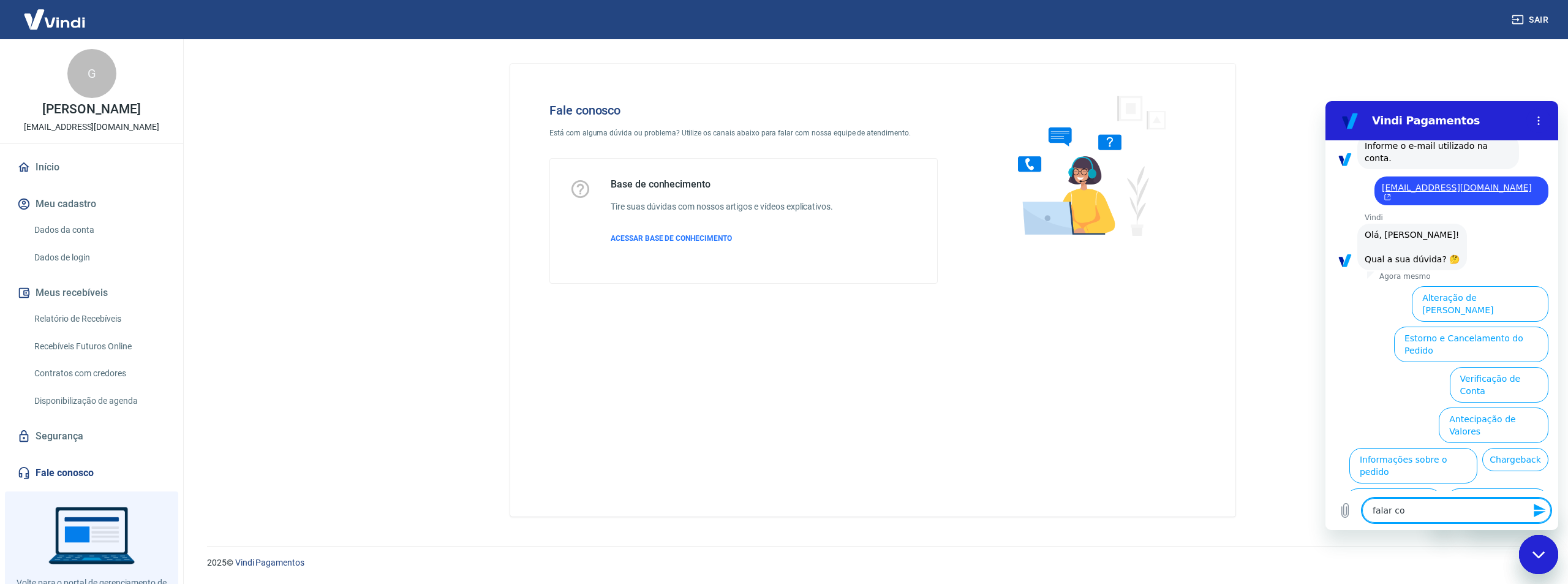
type textarea "x"
type textarea "falar com"
type textarea "x"
type textarea "falar com a"
type textarea "x"
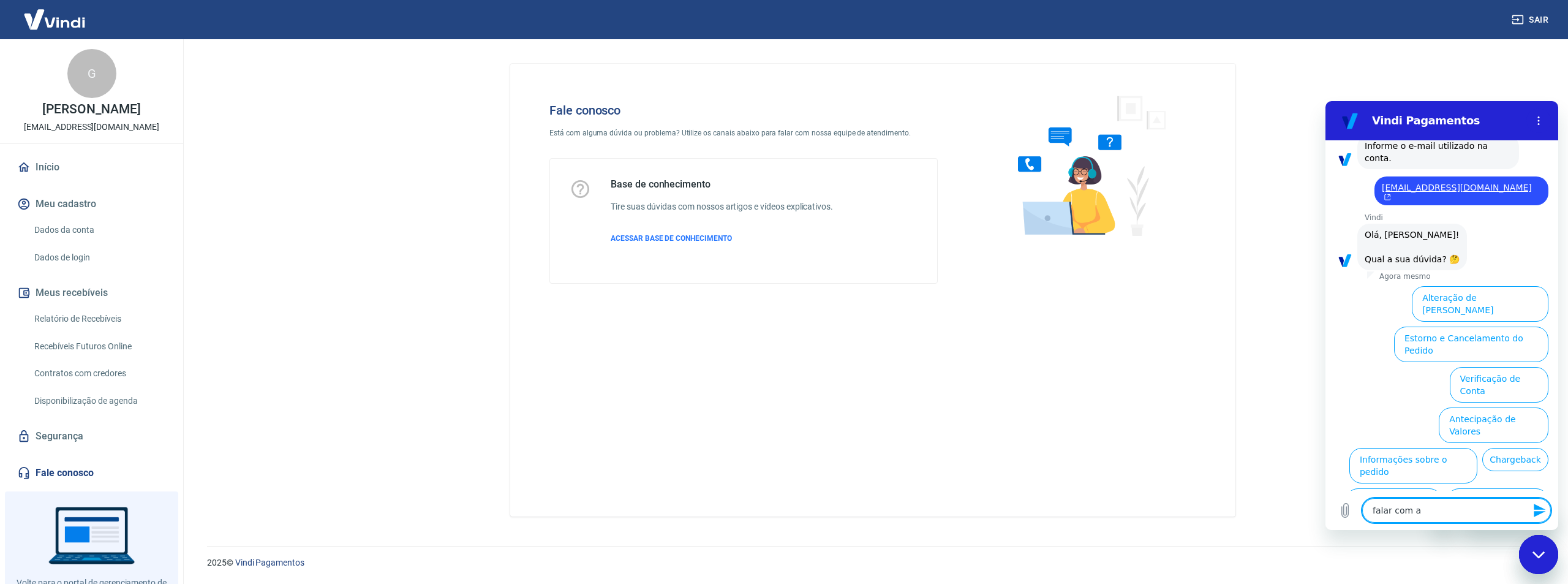
type textarea "falar com at"
type textarea "x"
type textarea "falar com ate"
type textarea "x"
type textarea "falar com [GEOGRAPHIC_DATA]"
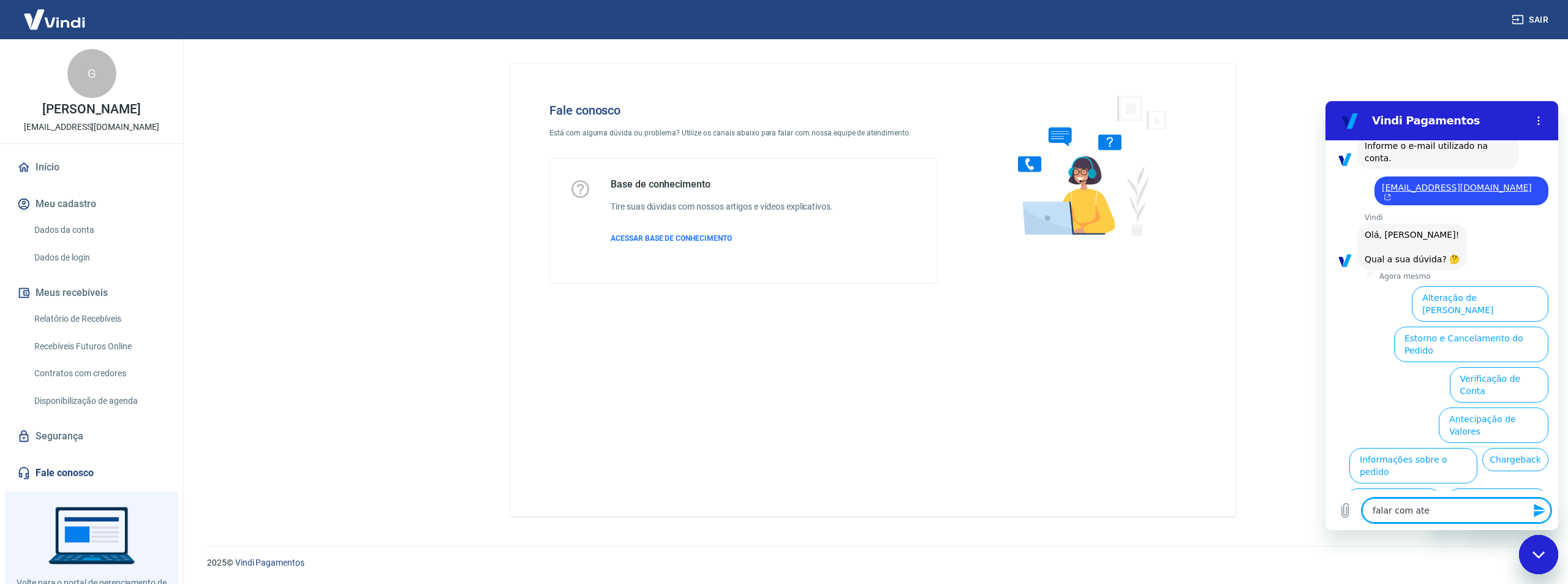
type textarea "x"
type textarea "falar com atent"
type textarea "x"
type textarea "falar com atente"
type textarea "x"
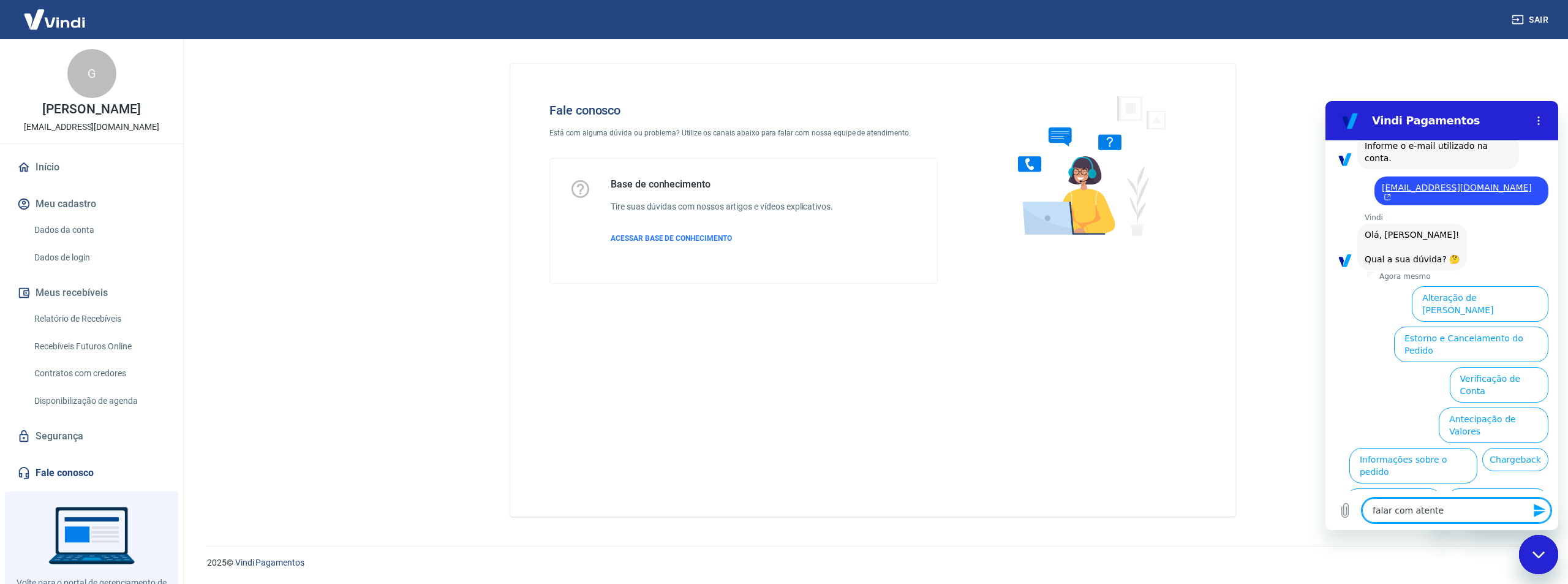
type textarea "falar com atent"
type textarea "x"
type textarea "falar com atentd"
type textarea "x"
type textarea "falar com atent"
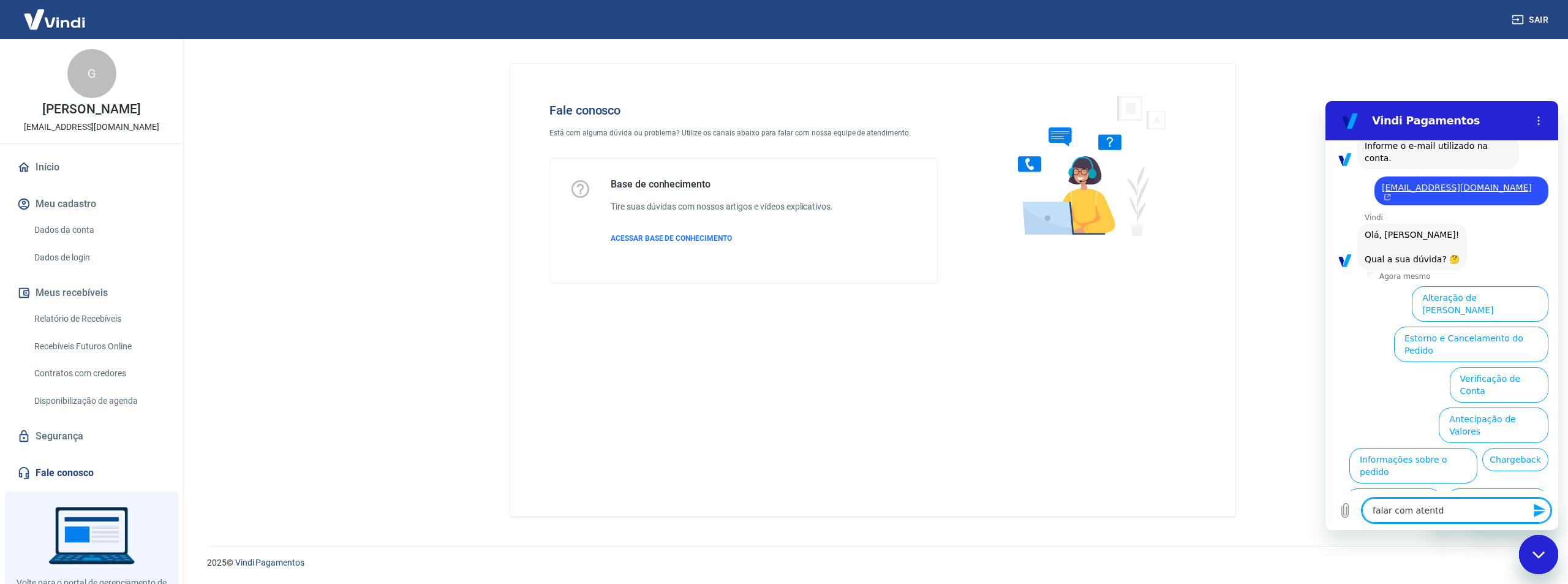
type textarea "x"
type textarea "falar com [GEOGRAPHIC_DATA]"
type textarea "x"
type textarea "falar com atend"
type textarea "x"
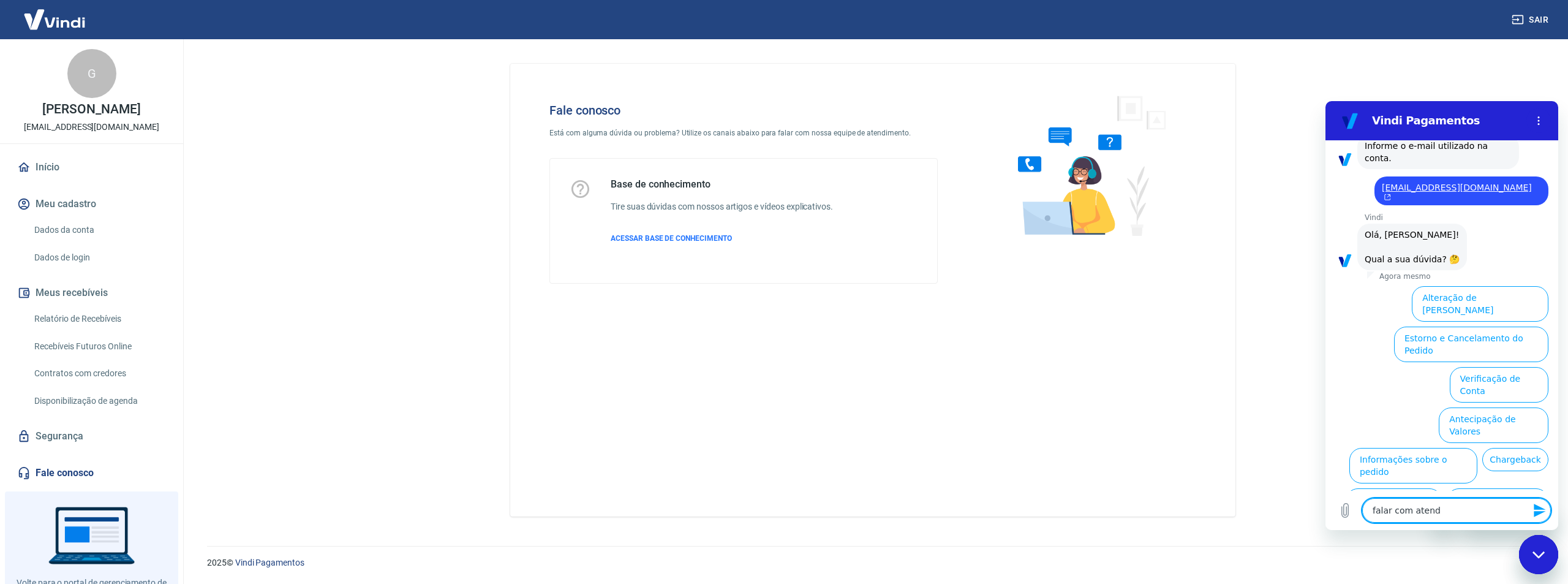
type textarea "falar com atende"
type textarea "x"
type textarea "falar com atenden"
type textarea "x"
type textarea "falar com atendent"
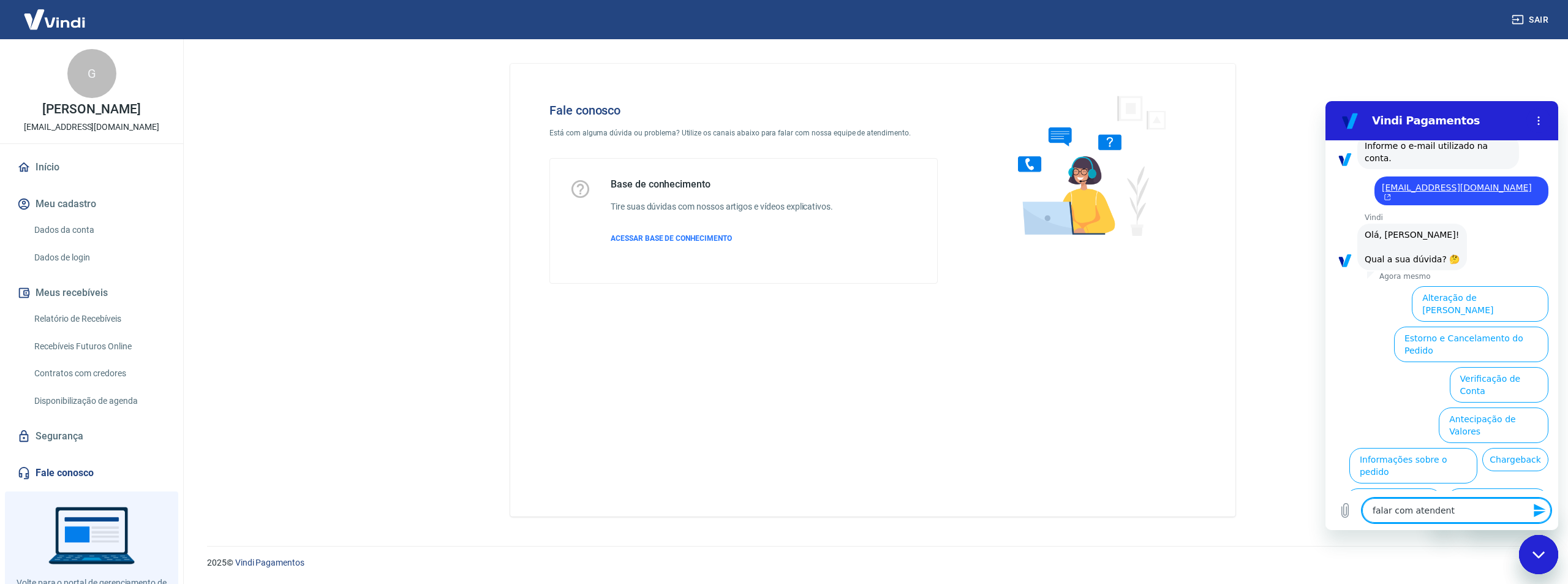
type textarea "x"
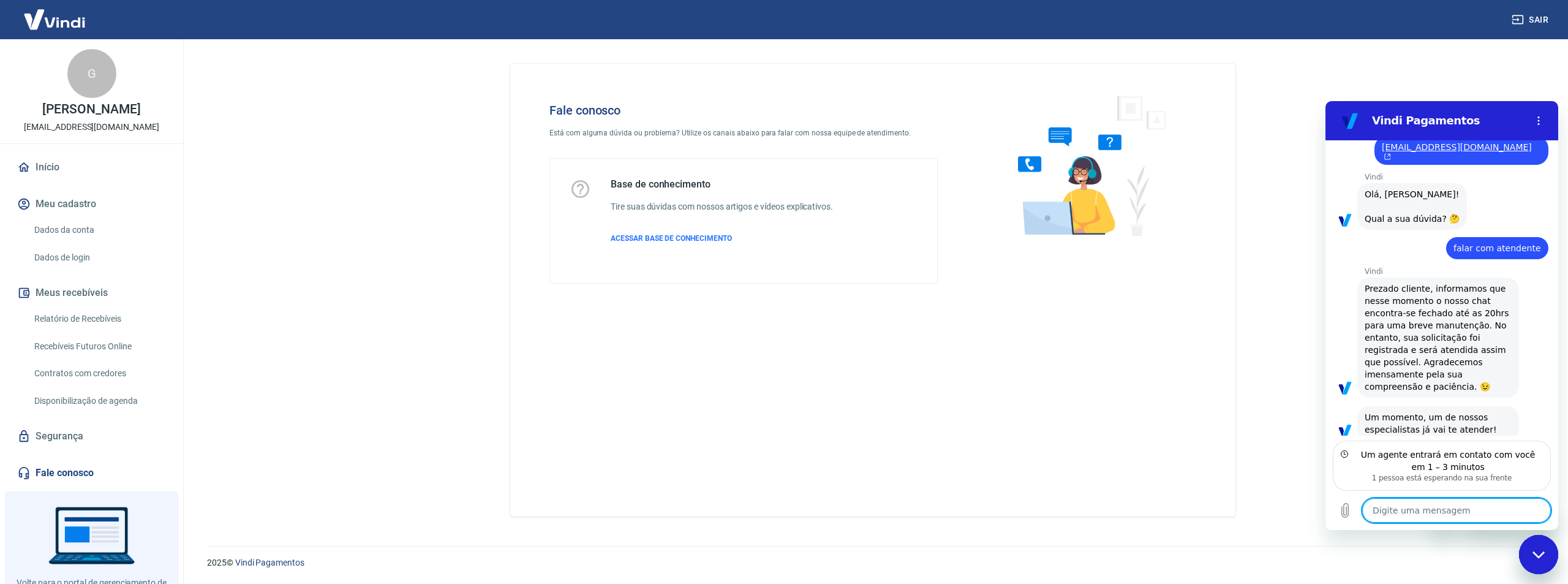
scroll to position [250, 0]
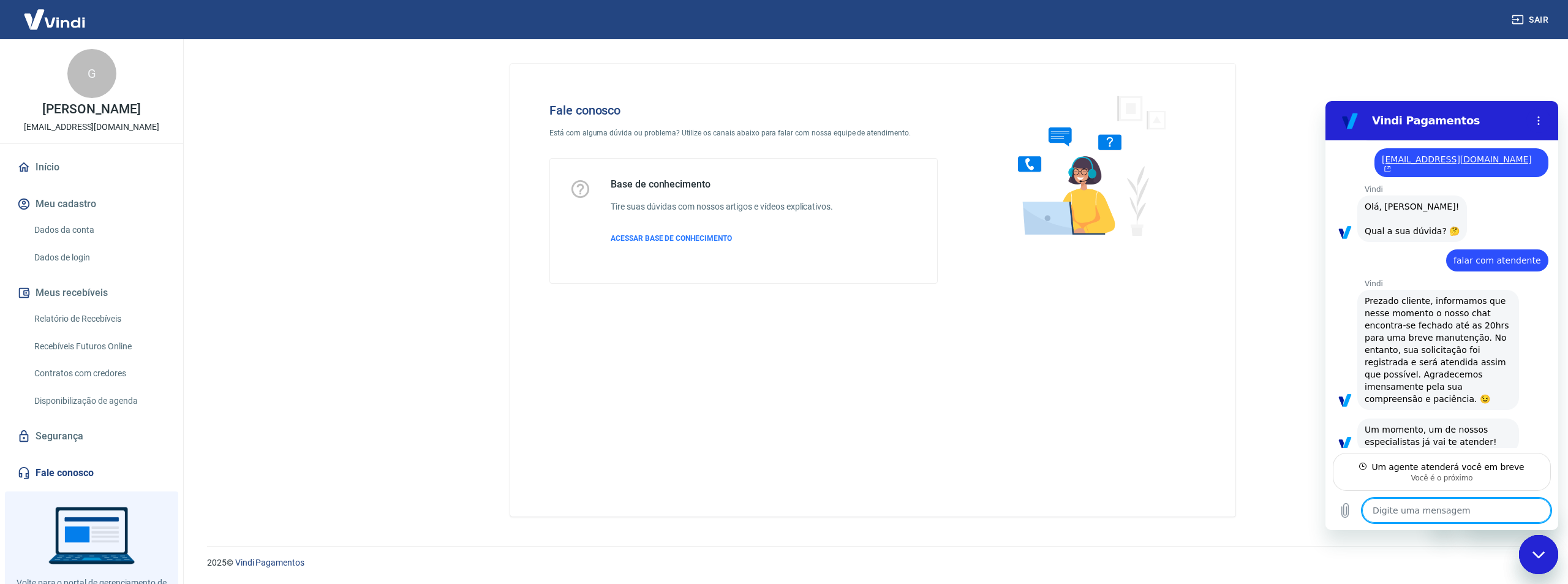
click at [1396, 512] on textarea at bounding box center [1456, 510] width 188 height 25
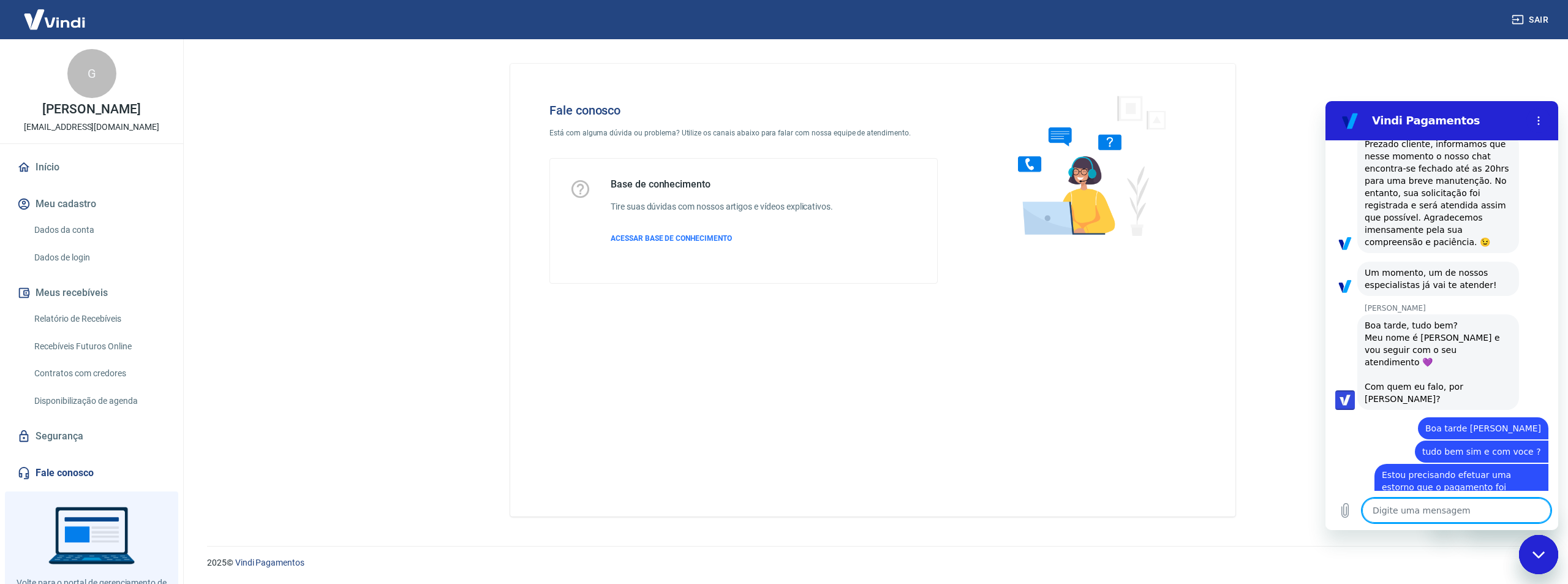
scroll to position [410, 0]
click at [1445, 509] on textarea at bounding box center [1456, 510] width 188 height 25
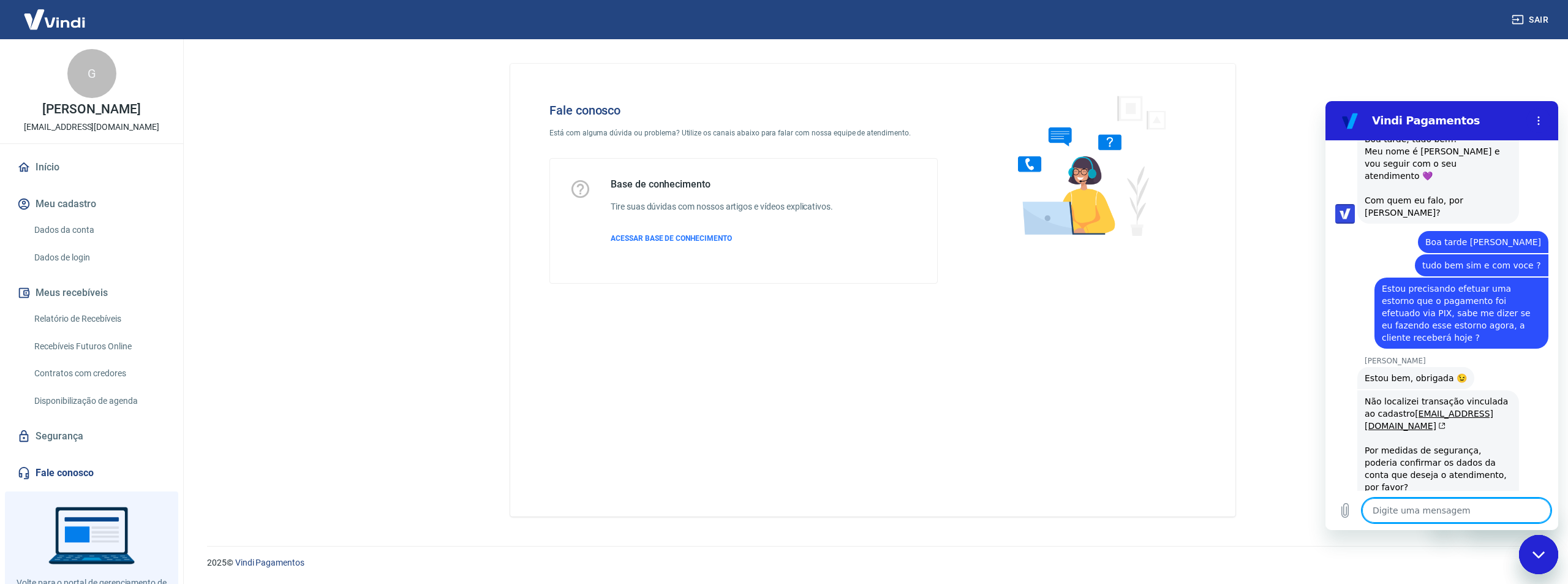
scroll to position [596, 0]
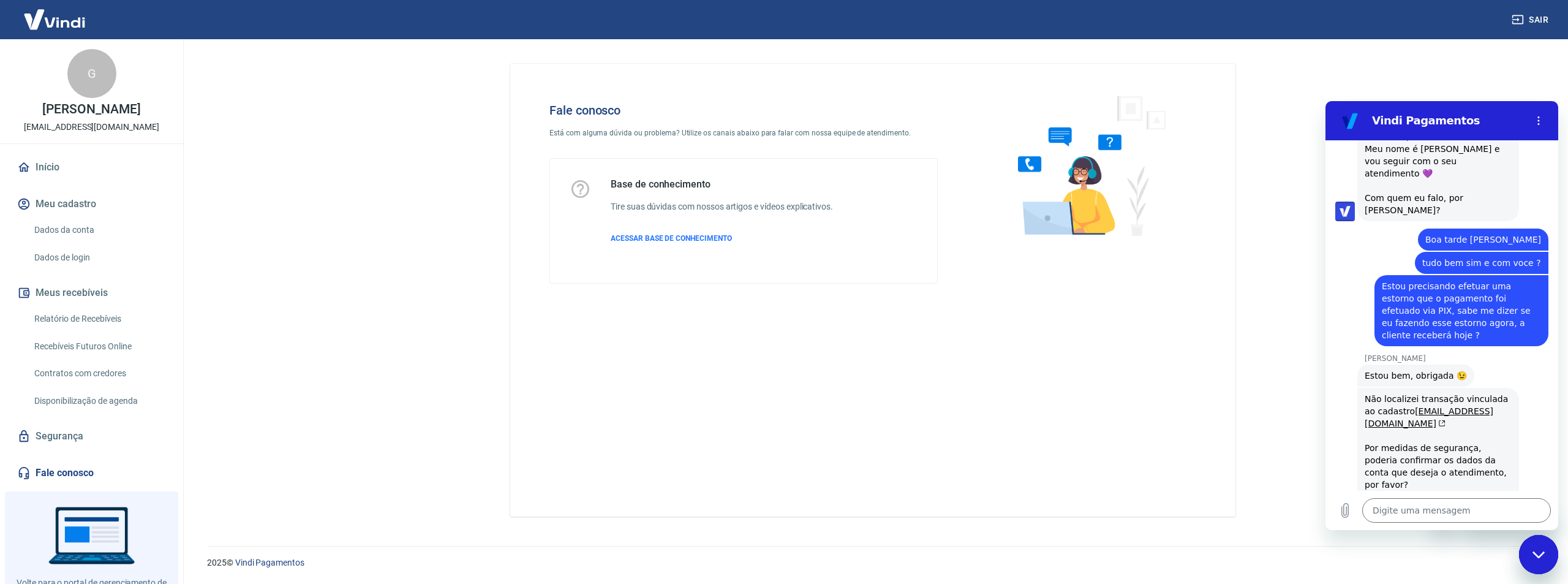
drag, startPoint x: 1406, startPoint y: 460, endPoint x: 1368, endPoint y: 455, distance: 38.3
click at [1368, 455] on div "Não localizei transação vinculada ao cadastro [EMAIL_ADDRESS][DOMAIN_NAME] Por …" at bounding box center [1438, 466] width 147 height 147
drag, startPoint x: 1366, startPoint y: 441, endPoint x: 1412, endPoint y: 469, distance: 53.9
click at [1412, 469] on div "Não localizei transação vinculada ao cadastro [EMAIL_ADDRESS][DOMAIN_NAME] Por …" at bounding box center [1438, 466] width 147 height 147
copy div "Nome completo do titular: CPF/CNPJ: E-mail:"
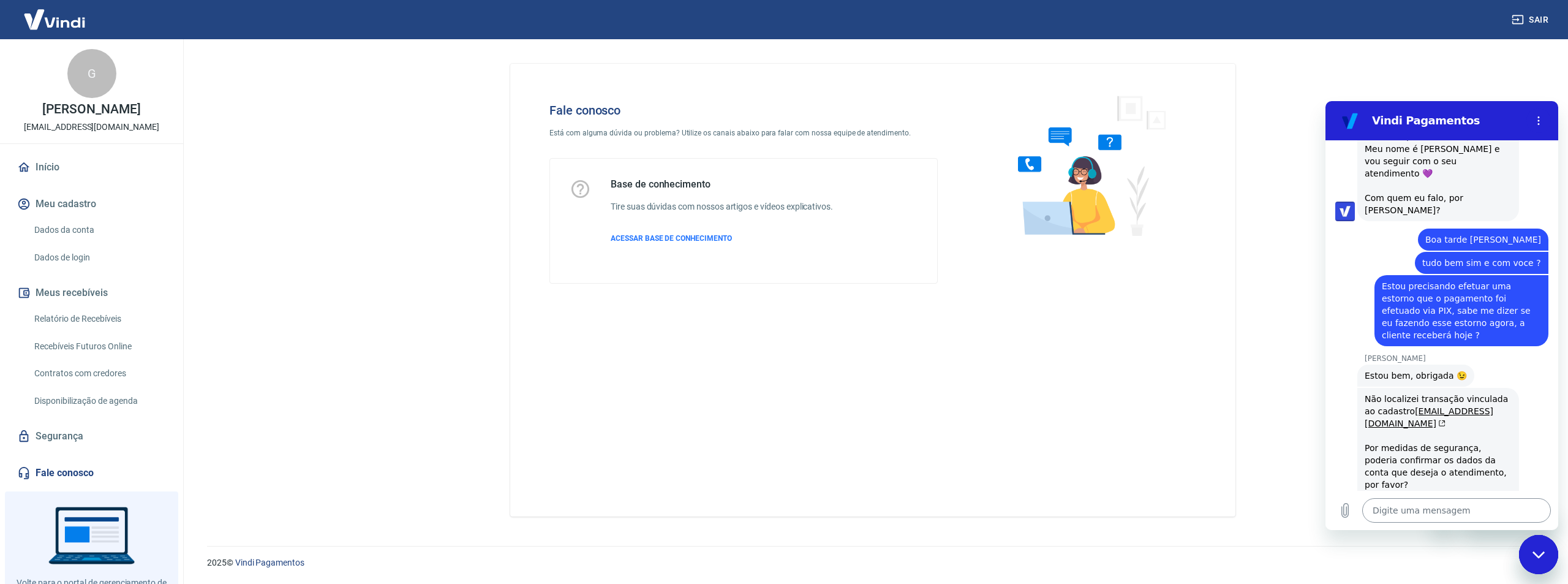
click at [1422, 515] on textarea at bounding box center [1456, 510] width 188 height 25
paste textarea "Nome completo do titular: CPF/CNPJ: E-mail:"
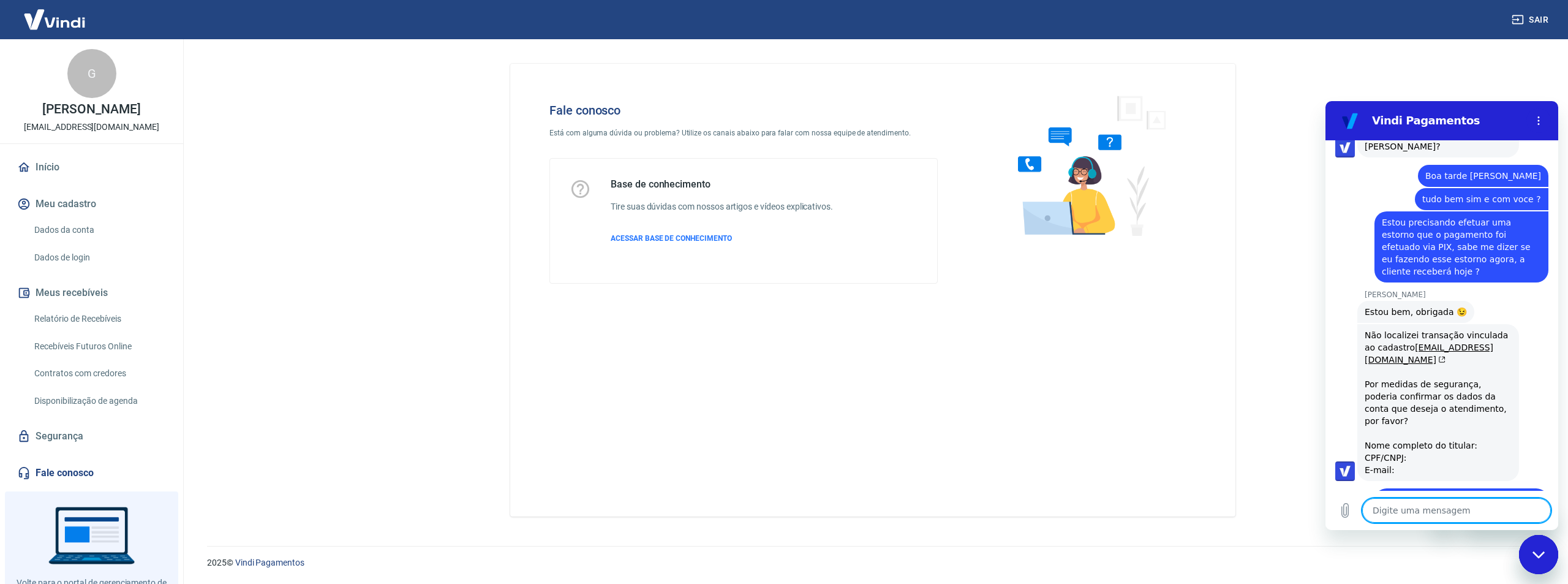
scroll to position [662, 0]
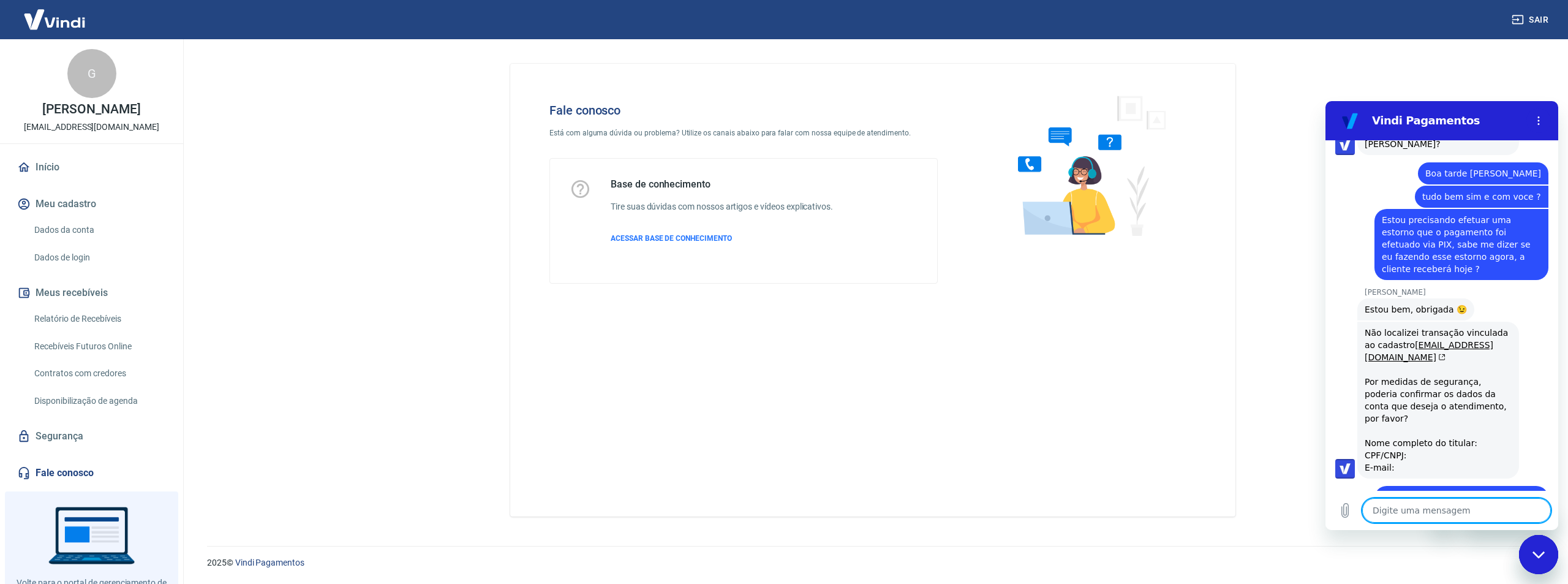
click at [1436, 509] on textarea at bounding box center [1456, 510] width 188 height 25
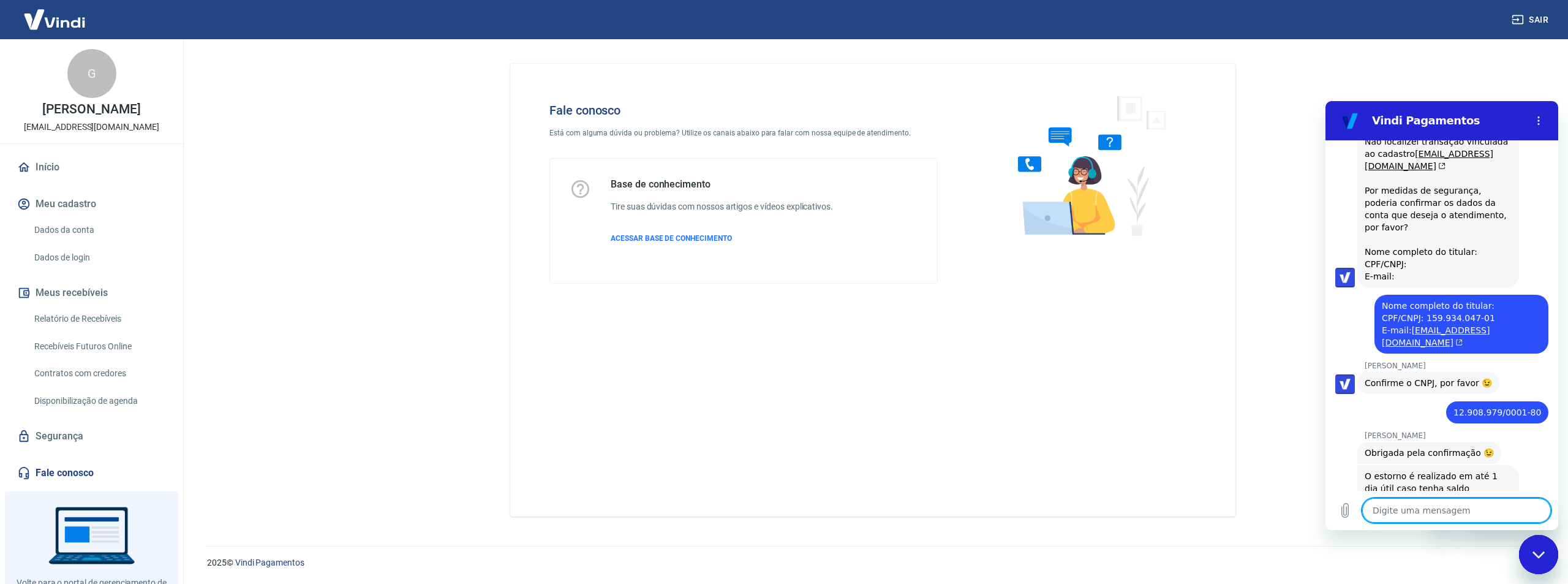
scroll to position [855, 0]
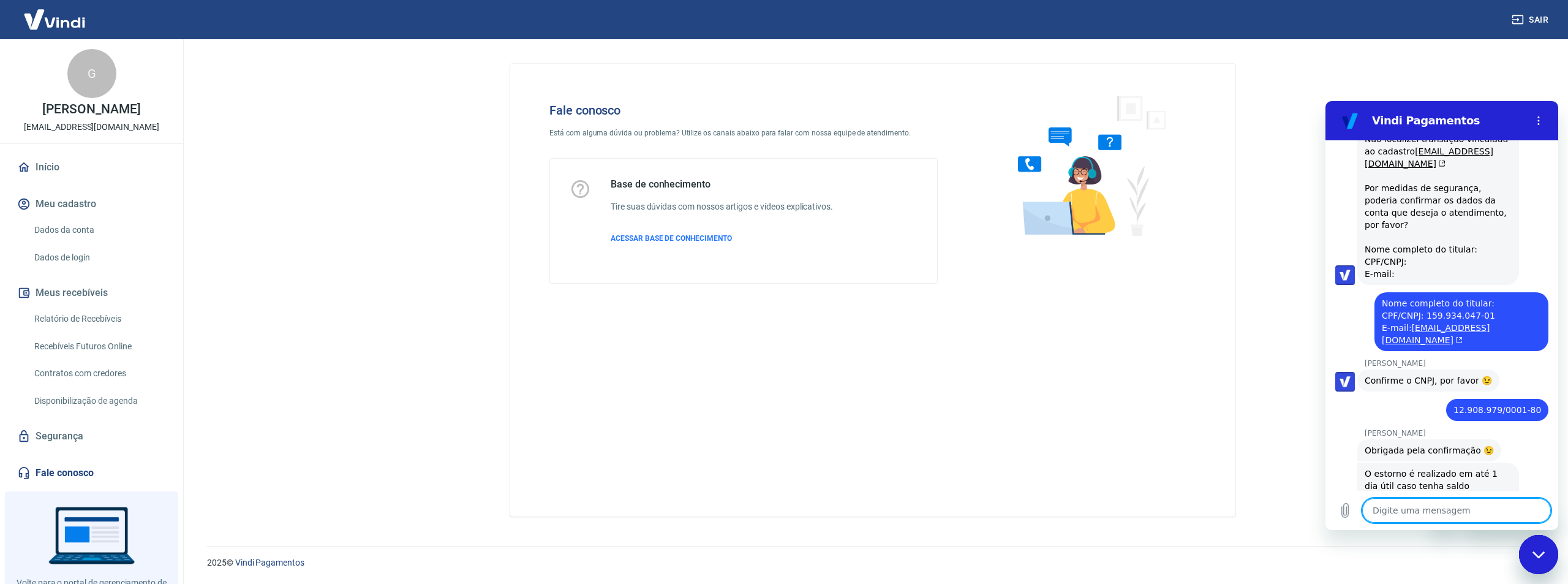
paste textarea "218392864"
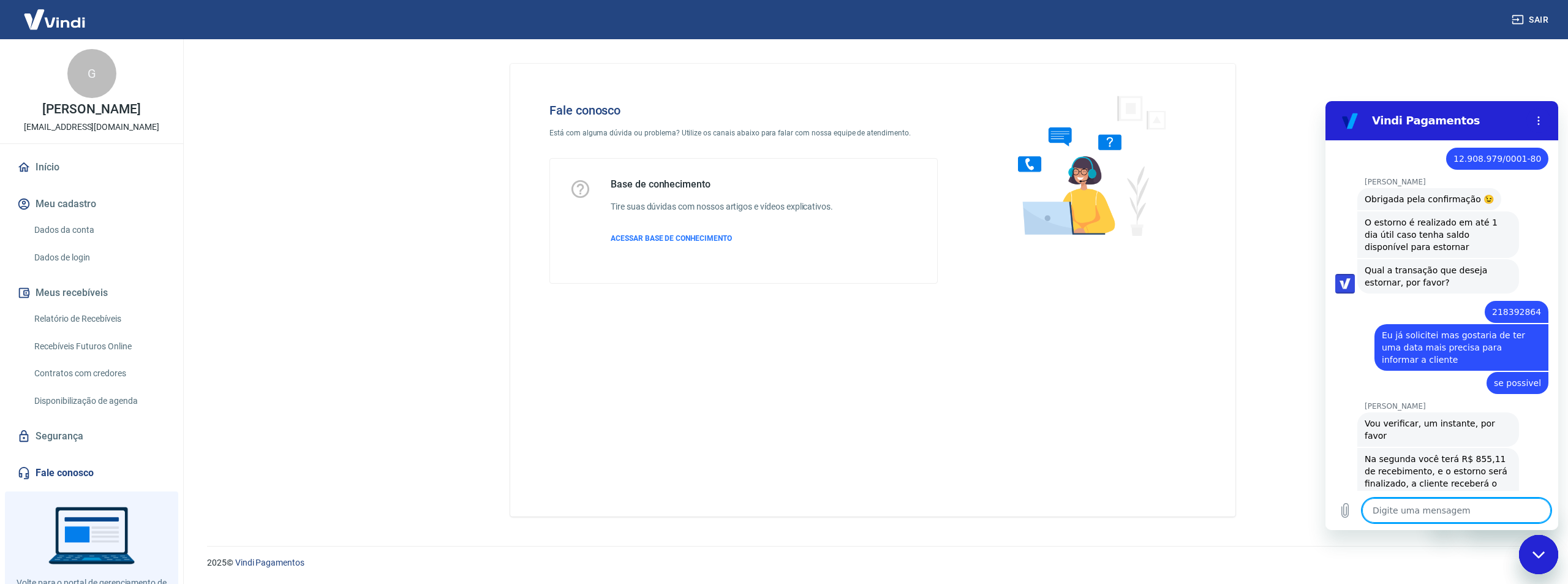
scroll to position [1109, 0]
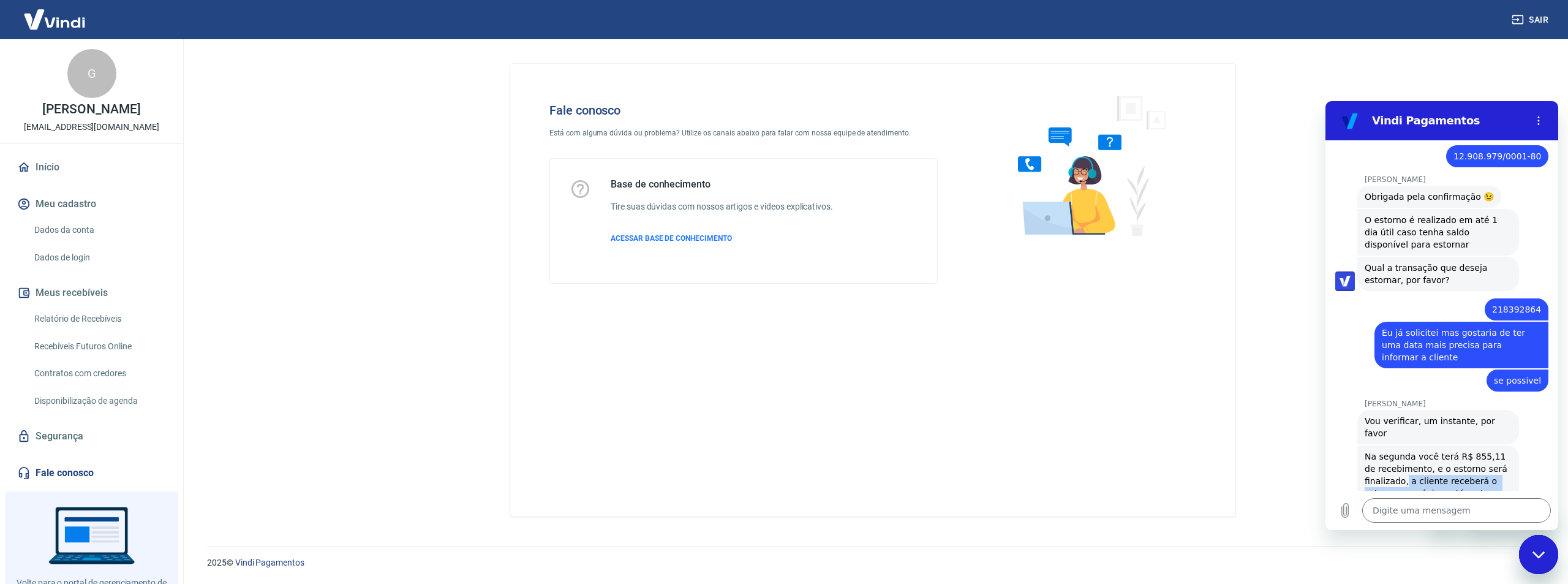
drag, startPoint x: 1403, startPoint y: 400, endPoint x: 1485, endPoint y: 417, distance: 83.7
click at [1485, 452] on span "Na segunda você terá R$ 855,11 de recebimento, e o estorno será finalizado, a c…" at bounding box center [1437, 481] width 145 height 59
copy span "a cliente receberá o estorno no máximo até na terça"
click at [1399, 509] on textarea at bounding box center [1456, 510] width 188 height 25
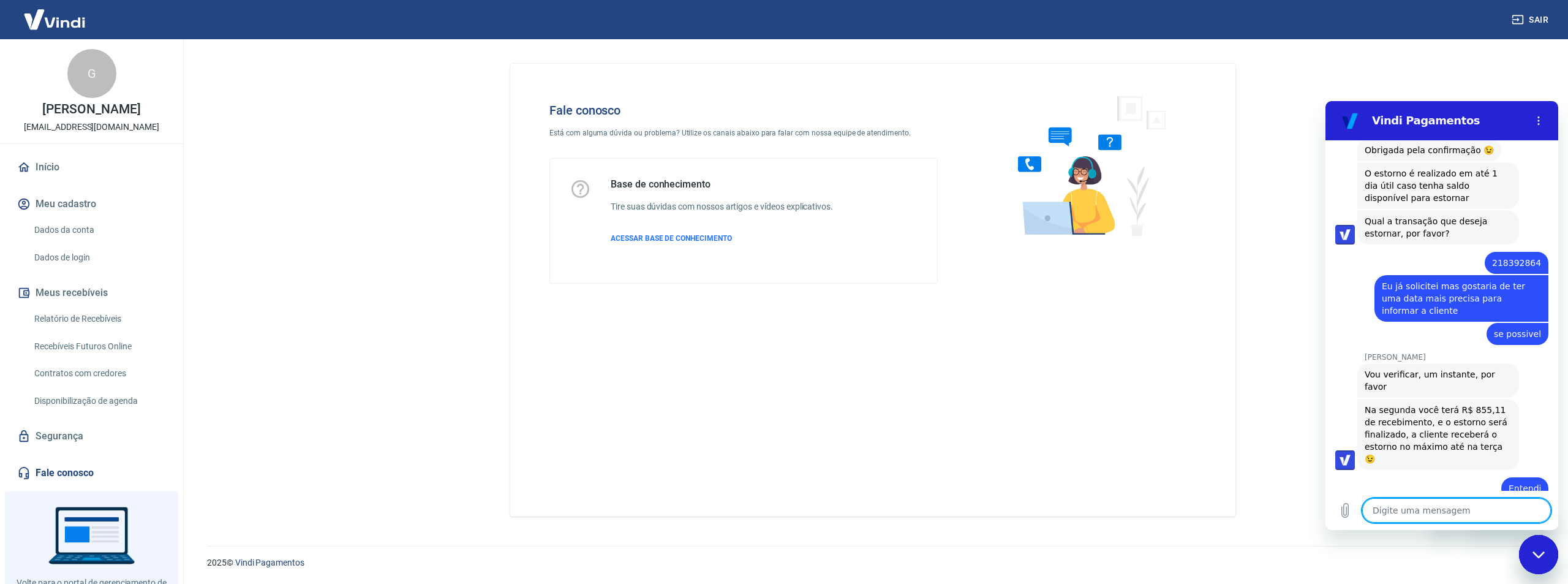
scroll to position [1386, 0]
